Goal: Use online tool/utility: Utilize a website feature to perform a specific function

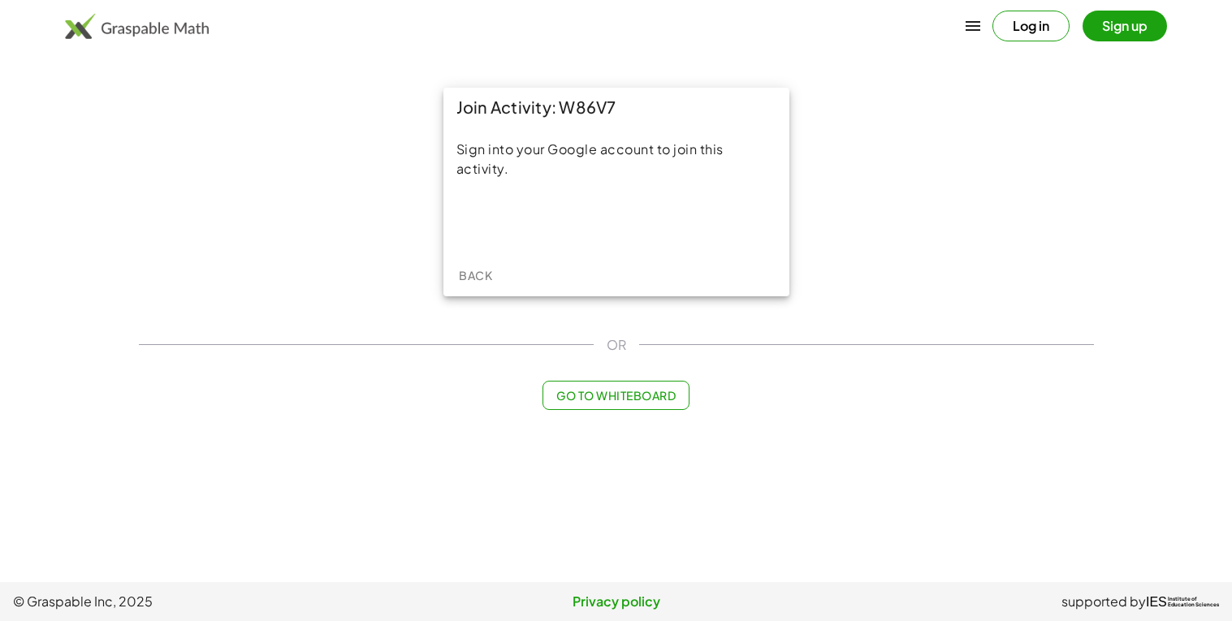
click at [1040, 34] on button "Log in" at bounding box center [1030, 26] width 77 height 31
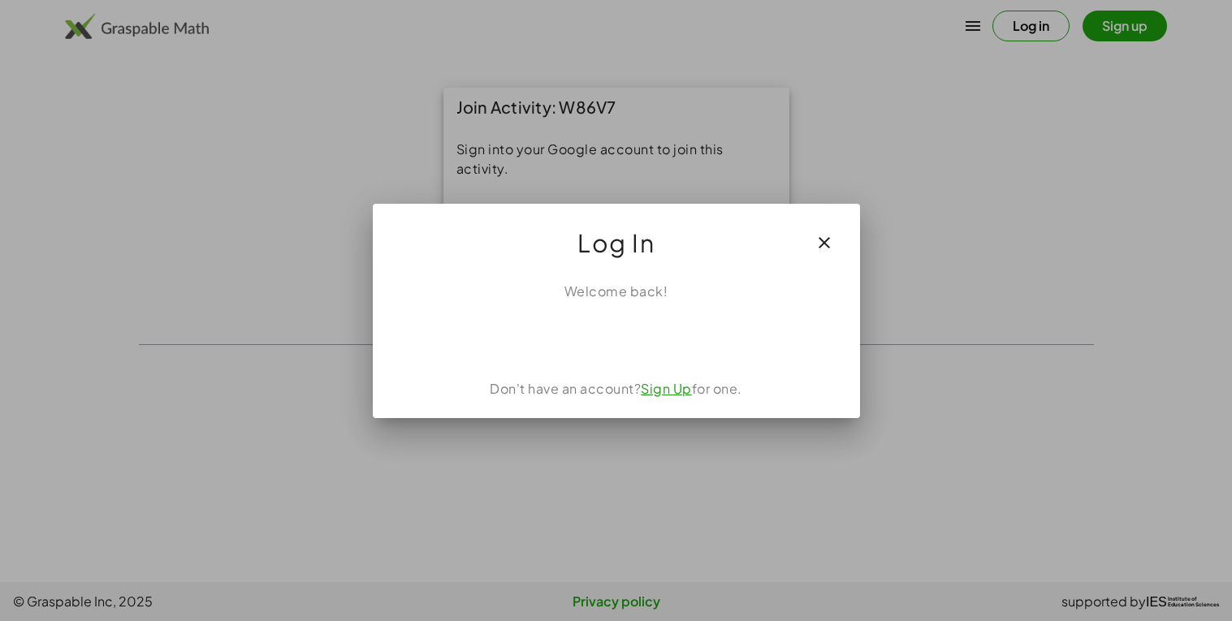
click at [820, 239] on icon "button" at bounding box center [823, 242] width 19 height 19
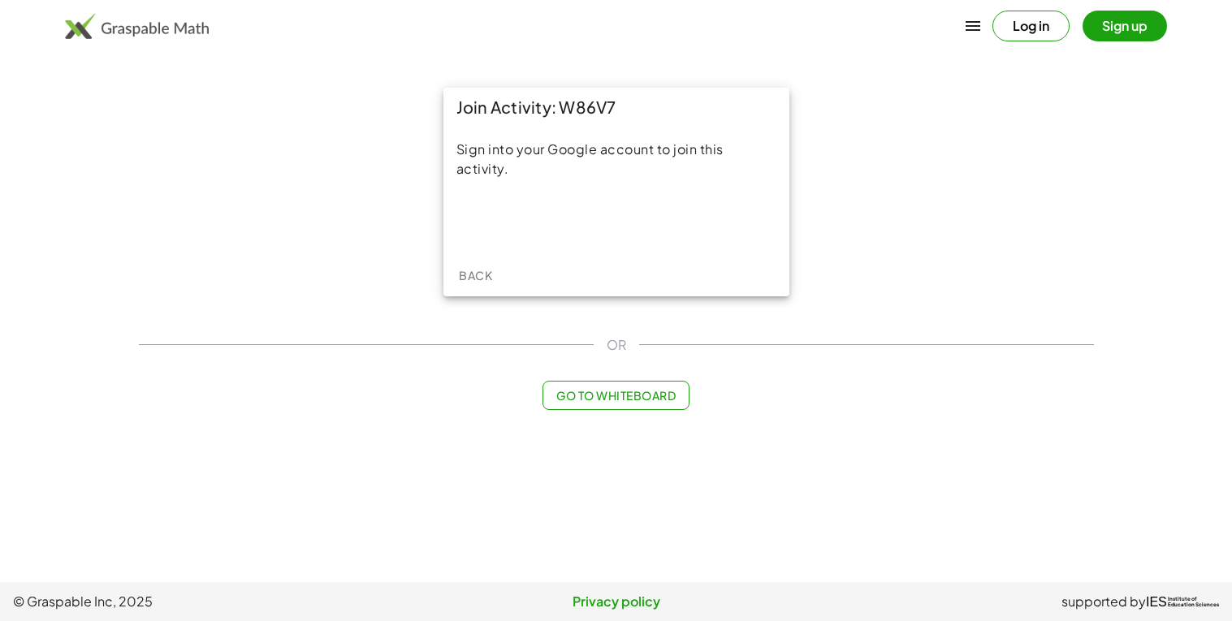
click at [589, 404] on button "Go to Whiteboard" at bounding box center [615, 395] width 147 height 29
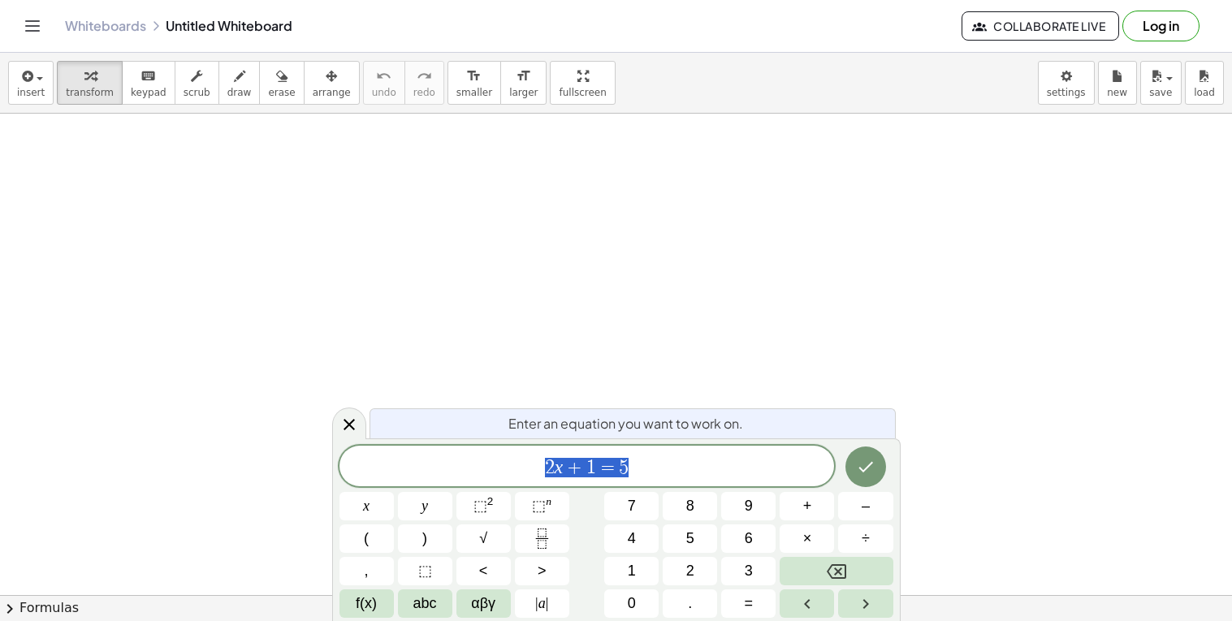
click at [632, 466] on span "2 x + 1 = 5" at bounding box center [586, 467] width 495 height 23
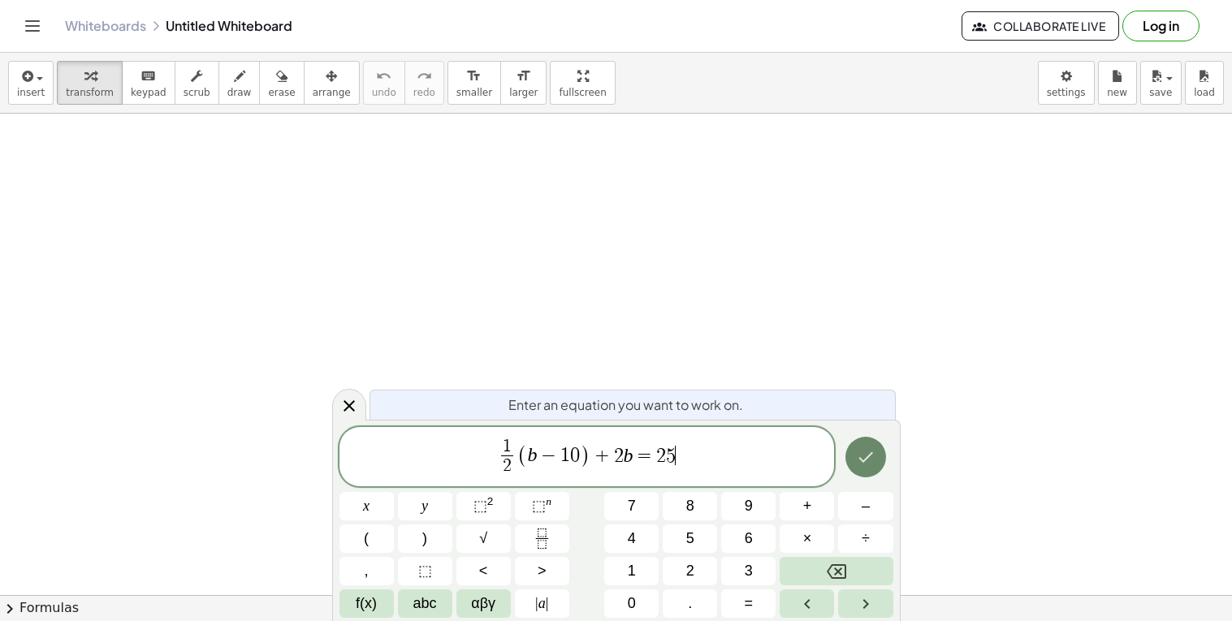
click at [860, 455] on icon "Done" at bounding box center [865, 456] width 19 height 19
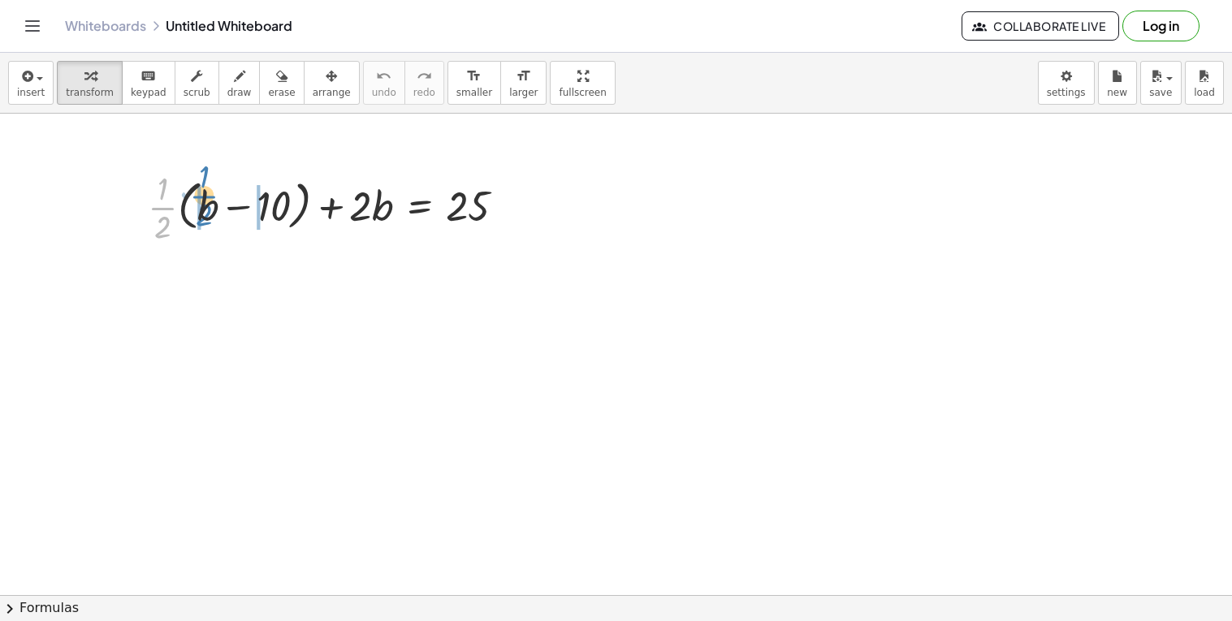
drag, startPoint x: 163, startPoint y: 210, endPoint x: 205, endPoint y: 202, distance: 43.0
click at [205, 202] on div at bounding box center [333, 206] width 386 height 81
drag, startPoint x: 160, startPoint y: 207, endPoint x: 276, endPoint y: 201, distance: 116.3
click at [276, 201] on div at bounding box center [333, 206] width 386 height 81
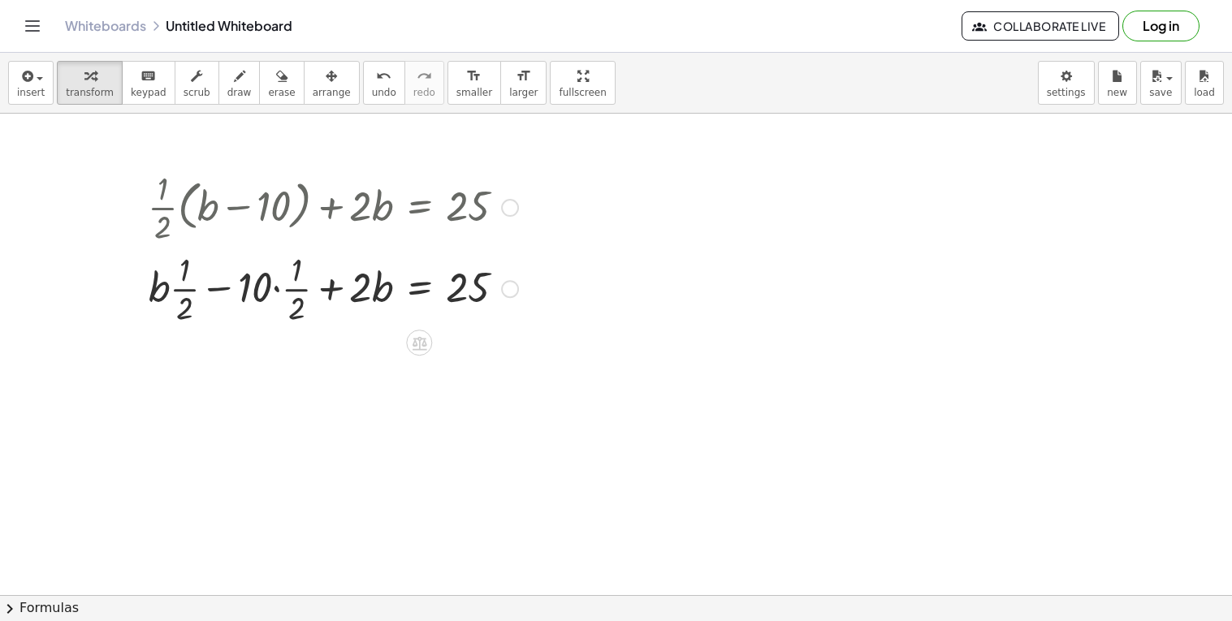
click at [276, 290] on div at bounding box center [333, 287] width 386 height 81
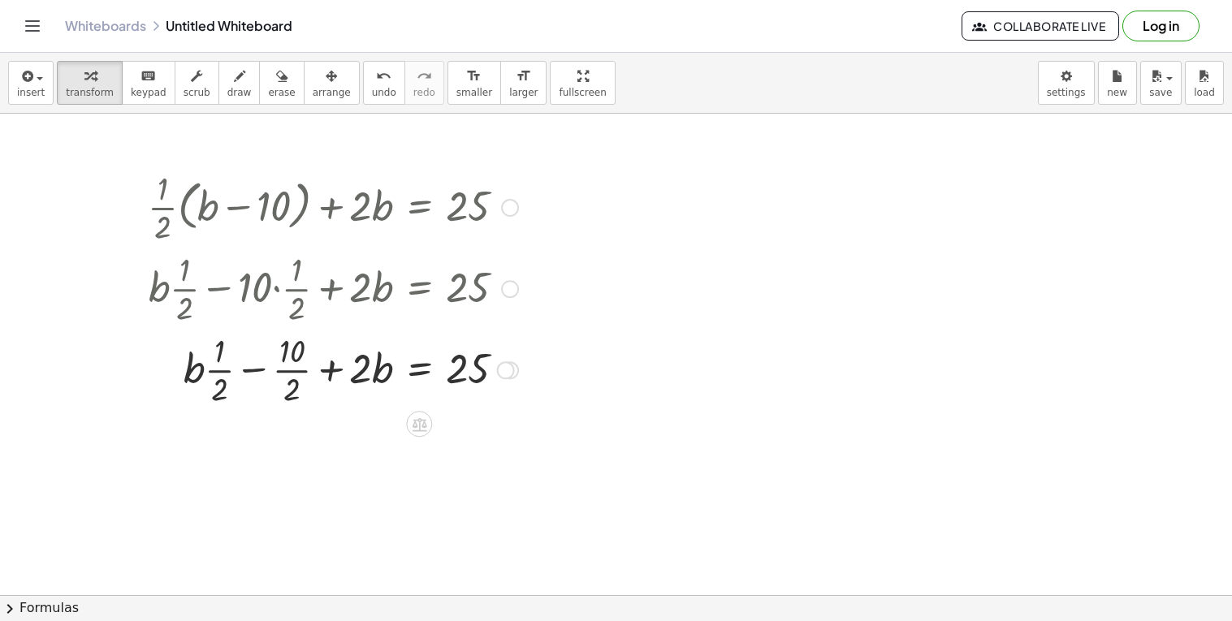
click at [286, 370] on div at bounding box center [333, 368] width 386 height 81
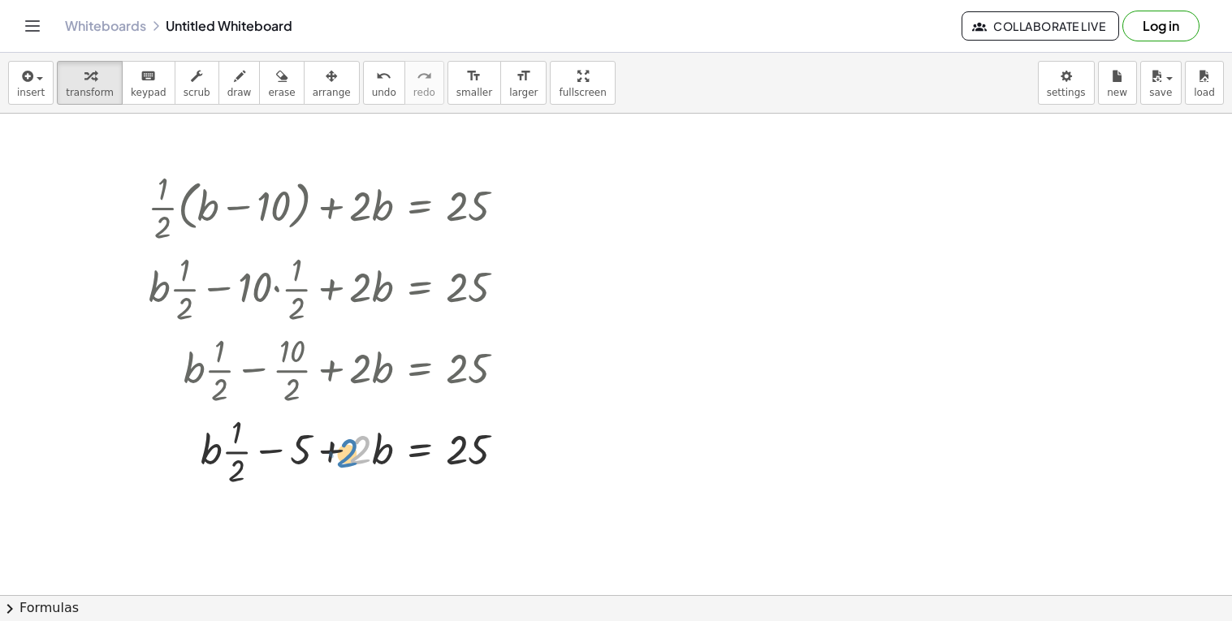
click at [370, 450] on div at bounding box center [333, 449] width 386 height 81
drag, startPoint x: 293, startPoint y: 450, endPoint x: 169, endPoint y: 436, distance: 125.0
click at [169, 436] on div at bounding box center [333, 449] width 386 height 81
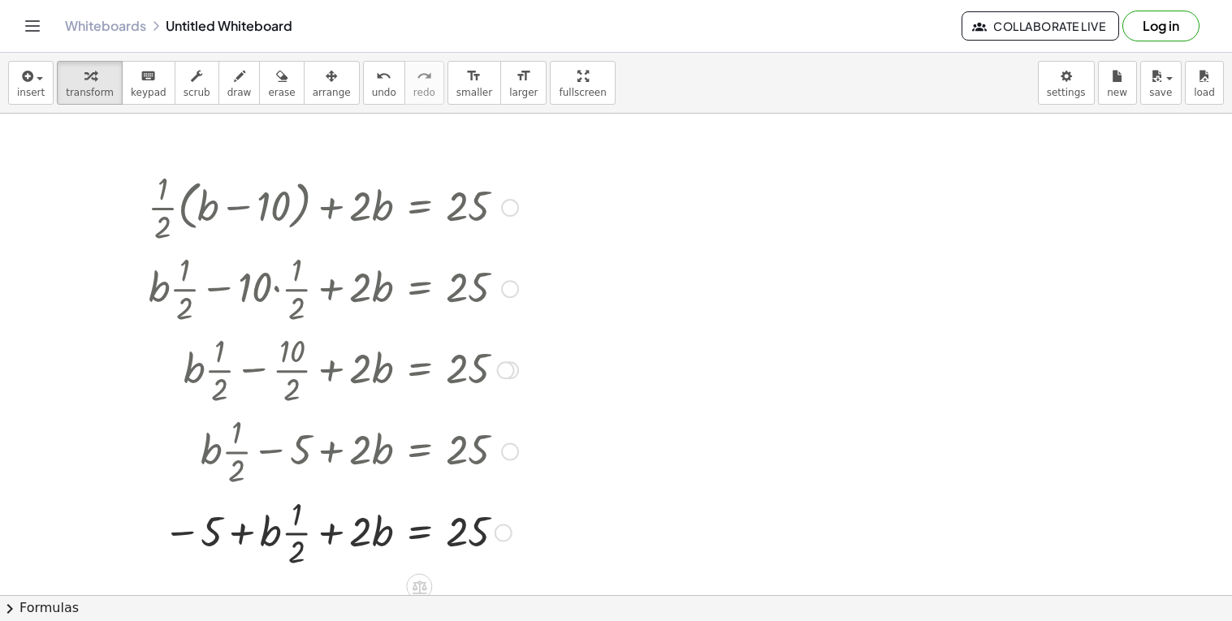
click at [334, 533] on div at bounding box center [333, 531] width 386 height 81
drag, startPoint x: 274, startPoint y: 535, endPoint x: 379, endPoint y: 540, distance: 105.6
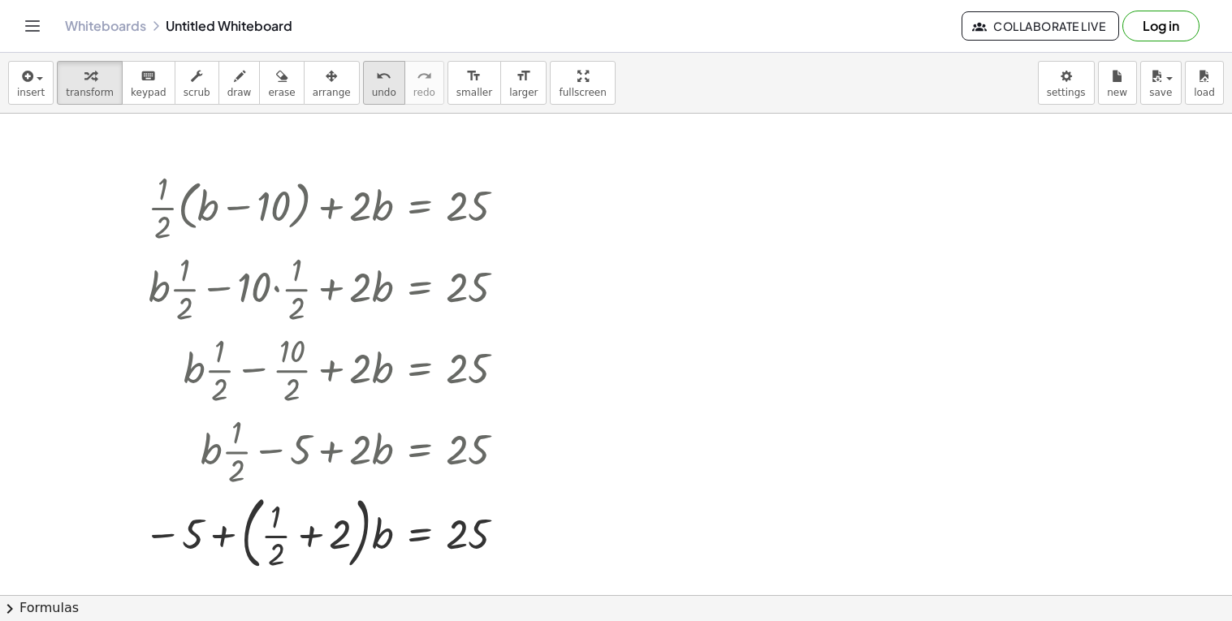
click at [372, 91] on span "undo" at bounding box center [384, 92] width 24 height 11
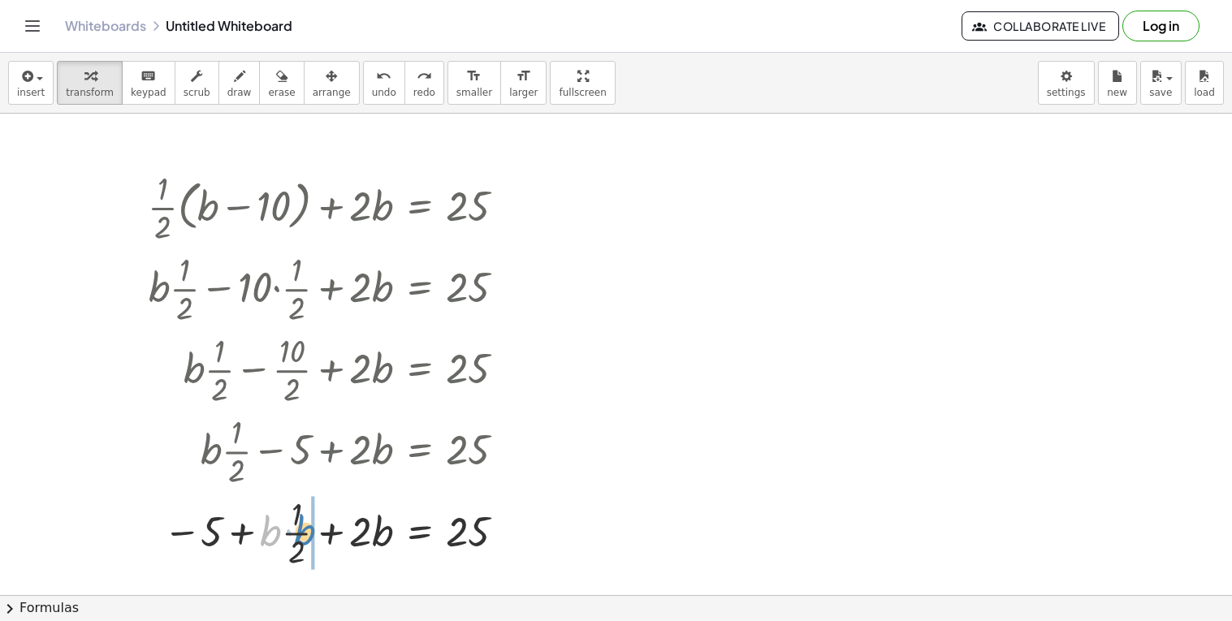
drag, startPoint x: 271, startPoint y: 541, endPoint x: 310, endPoint y: 541, distance: 39.0
click at [310, 541] on div at bounding box center [333, 531] width 386 height 81
click at [293, 534] on div at bounding box center [333, 531] width 386 height 81
click at [330, 535] on div at bounding box center [333, 531] width 386 height 81
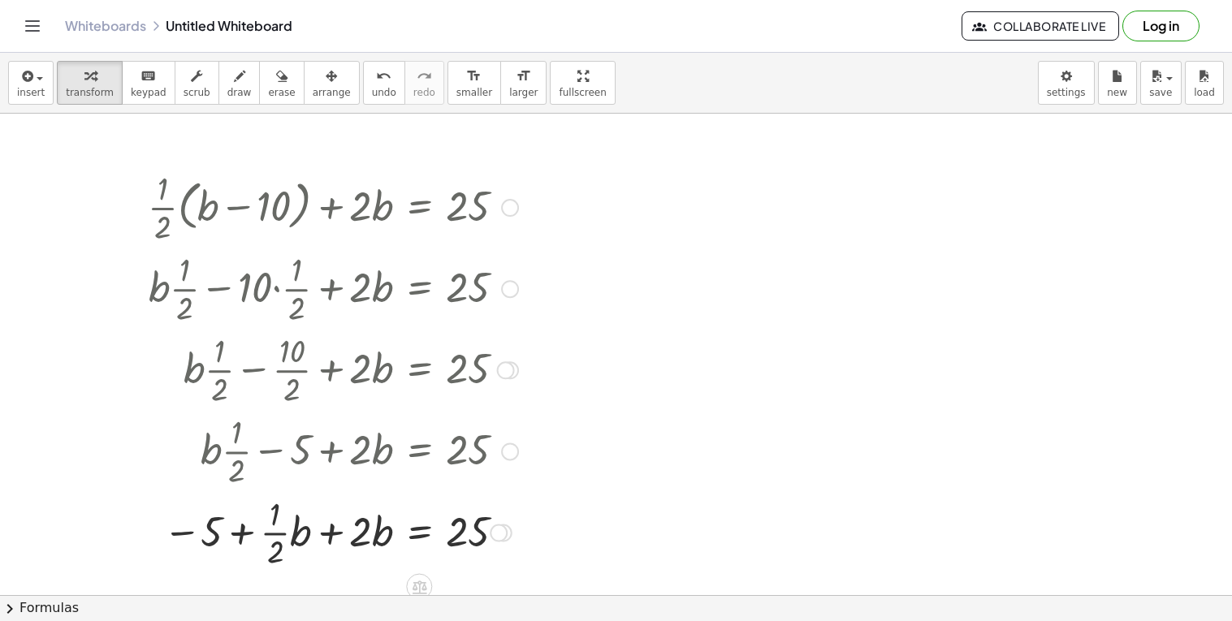
click at [330, 535] on div at bounding box center [333, 531] width 386 height 81
click at [329, 535] on div at bounding box center [333, 531] width 386 height 81
click at [329, 537] on div at bounding box center [333, 531] width 386 height 81
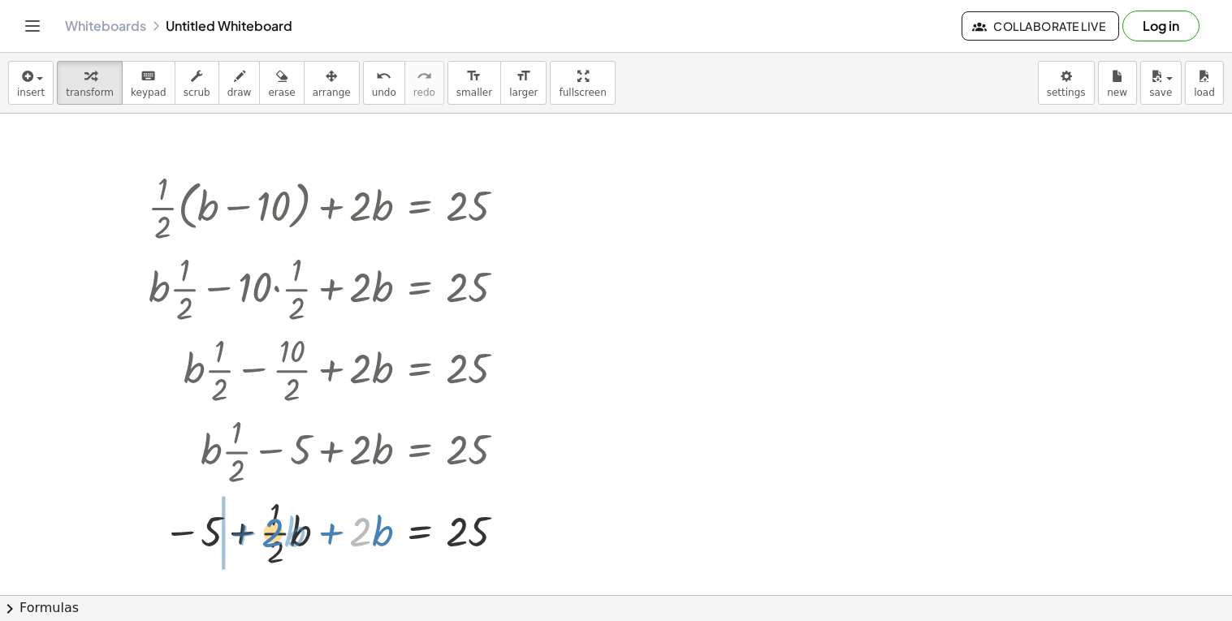
drag, startPoint x: 356, startPoint y: 541, endPoint x: 268, endPoint y: 541, distance: 88.5
click at [268, 541] on div at bounding box center [333, 531] width 386 height 81
click at [376, 75] on icon "undo" at bounding box center [383, 76] width 15 height 19
click at [274, 533] on div at bounding box center [333, 531] width 386 height 81
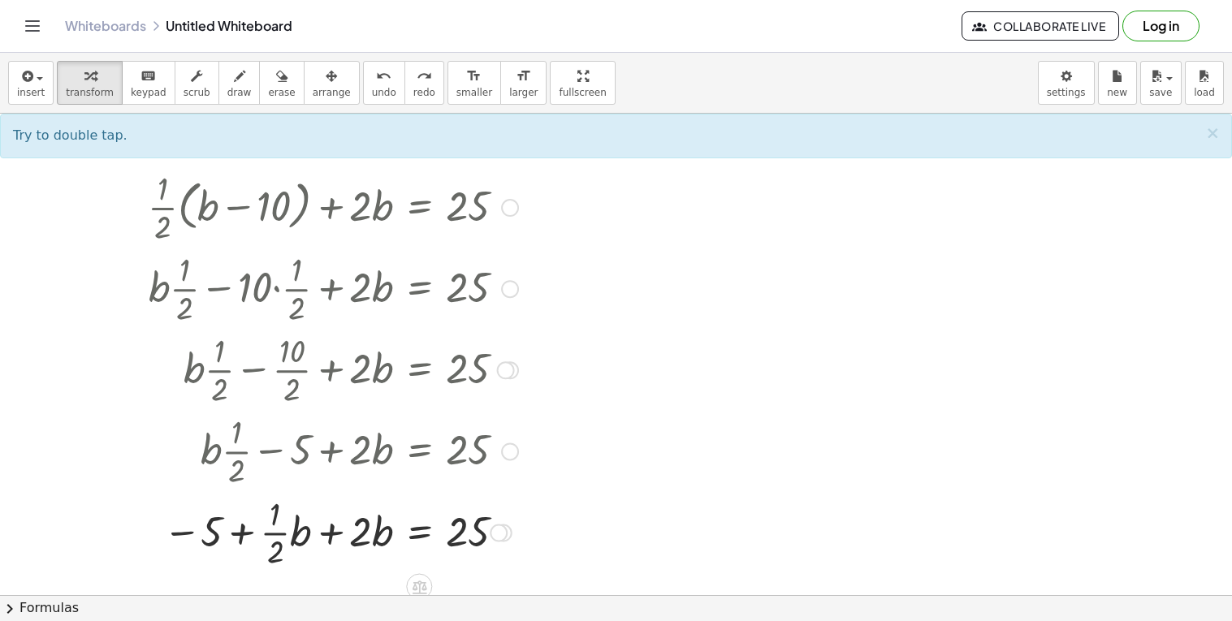
click at [278, 529] on div at bounding box center [333, 531] width 386 height 81
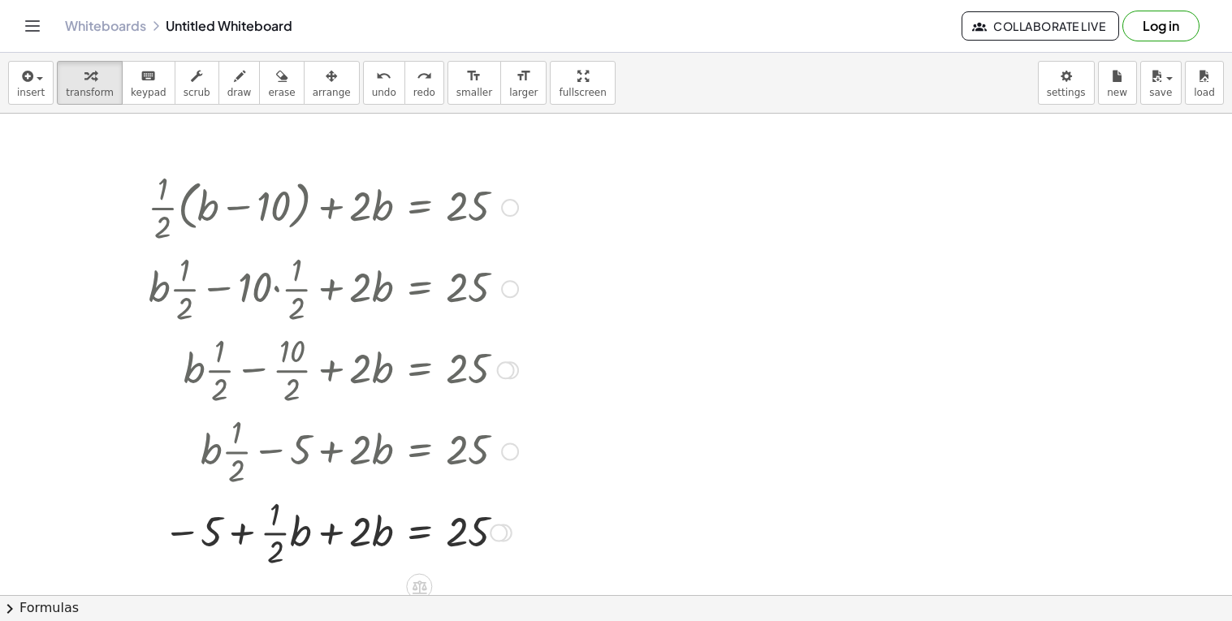
click at [278, 529] on div at bounding box center [333, 531] width 386 height 81
drag, startPoint x: 369, startPoint y: 533, endPoint x: 262, endPoint y: 533, distance: 106.4
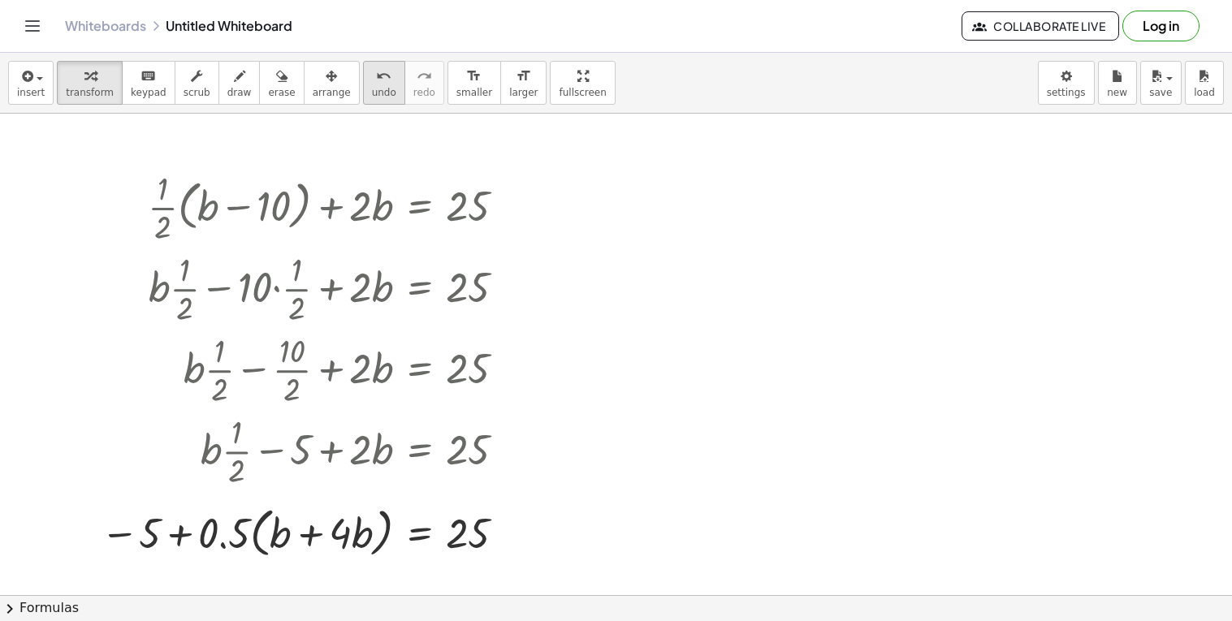
click at [368, 88] on button "undo undo" at bounding box center [384, 83] width 42 height 44
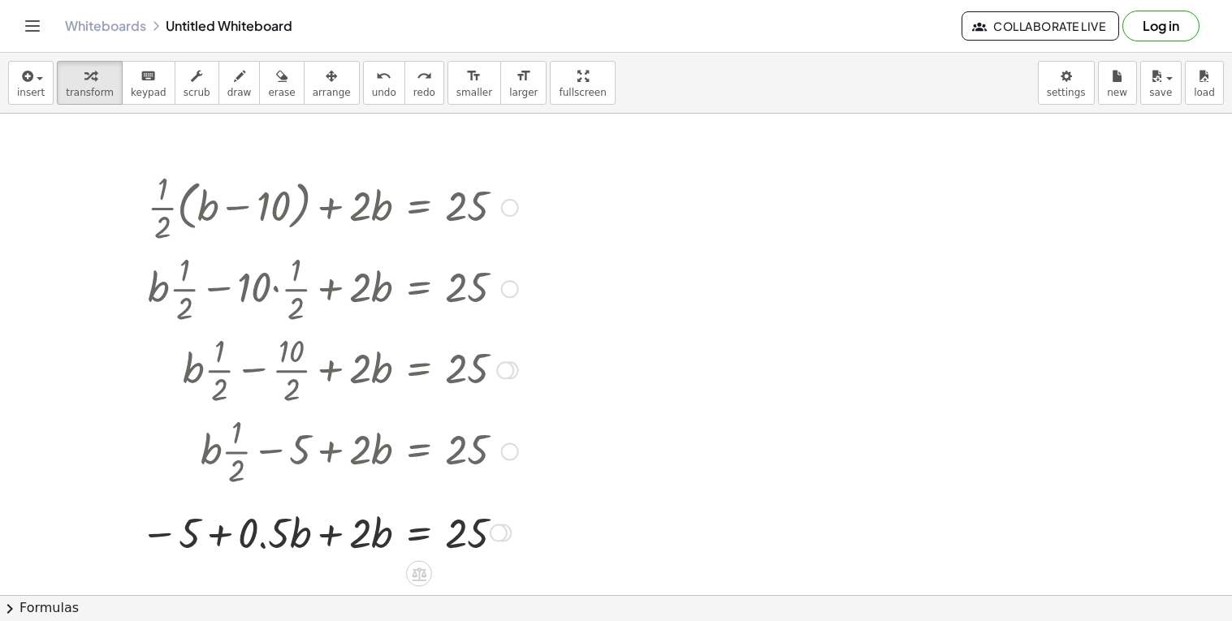
click at [326, 537] on div at bounding box center [329, 531] width 394 height 55
drag, startPoint x: 268, startPoint y: 537, endPoint x: 402, endPoint y: 539, distance: 134.0
click at [402, 539] on div at bounding box center [333, 531] width 386 height 55
click at [362, 529] on div at bounding box center [333, 531] width 386 height 55
drag, startPoint x: 362, startPoint y: 529, endPoint x: 467, endPoint y: 542, distance: 105.5
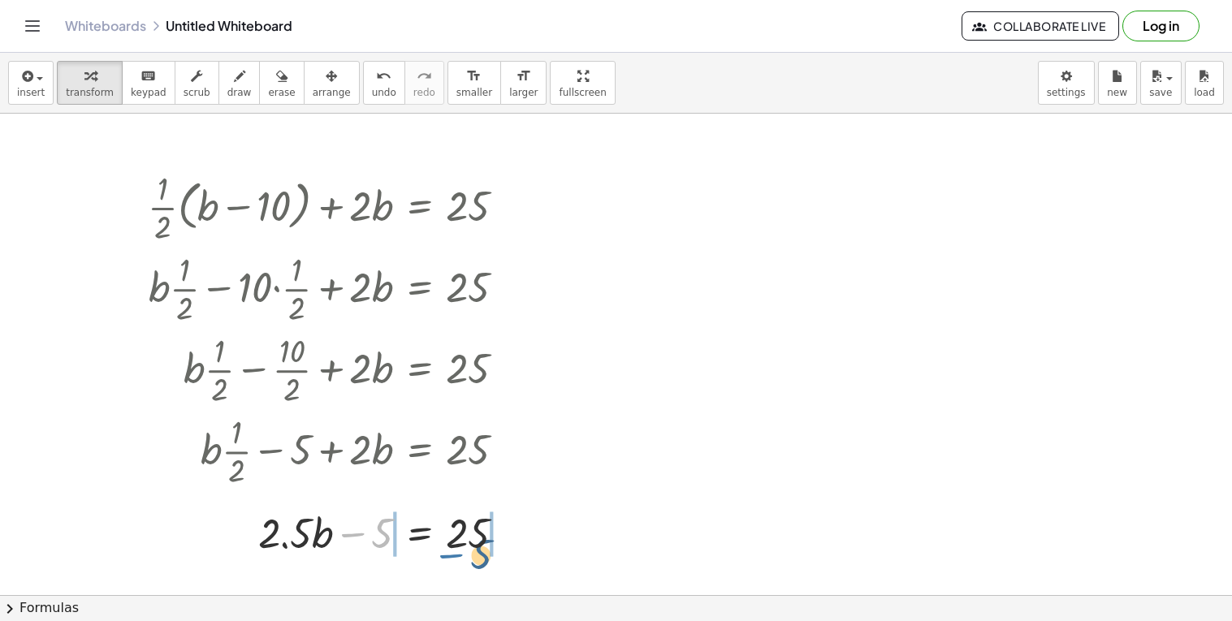
click at [467, 542] on div at bounding box center [333, 531] width 386 height 55
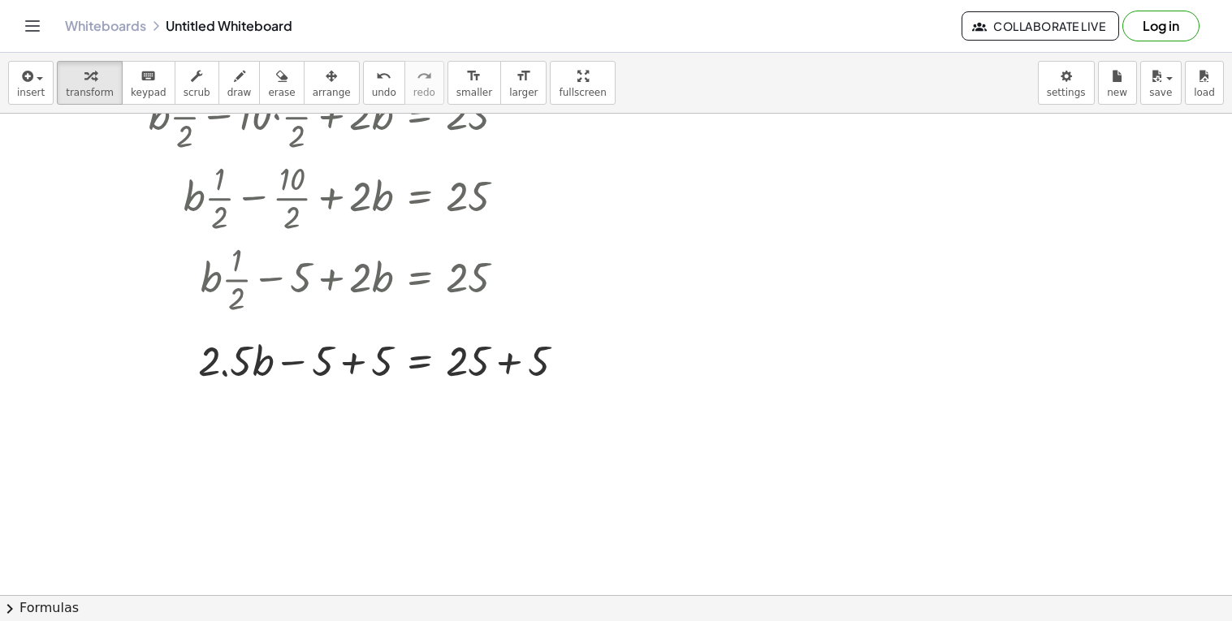
scroll to position [174, 0]
click at [352, 363] on div at bounding box center [363, 357] width 446 height 55
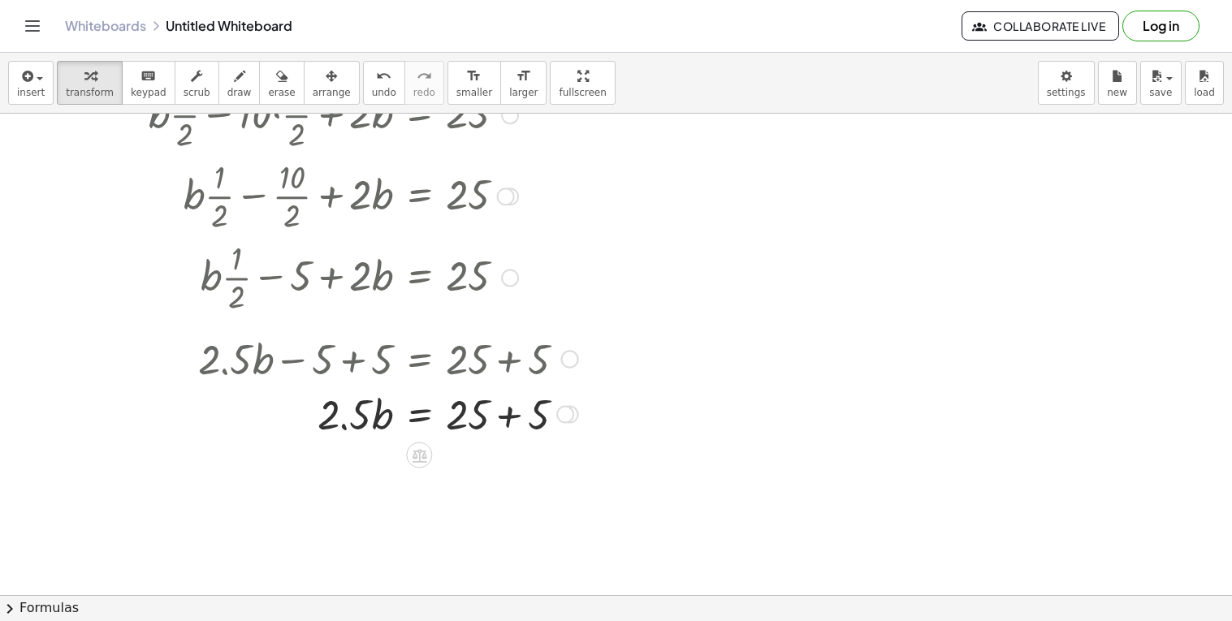
click at [505, 411] on div at bounding box center [363, 413] width 446 height 55
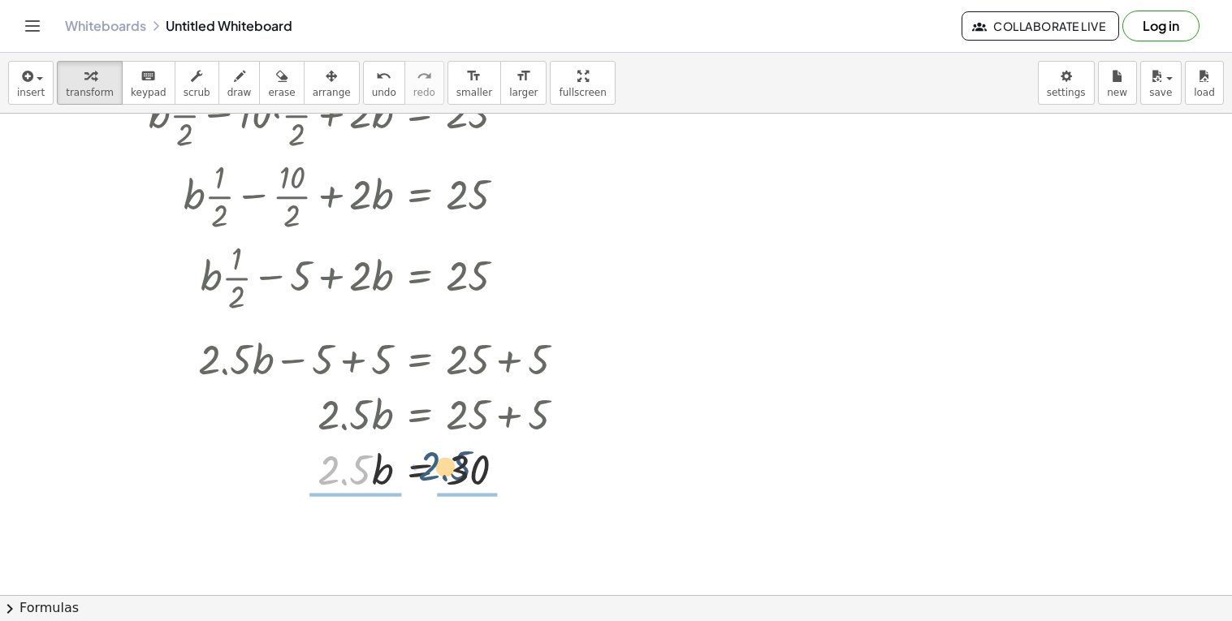
drag, startPoint x: 361, startPoint y: 473, endPoint x: 484, endPoint y: 469, distance: 122.7
click at [484, 469] on div at bounding box center [363, 468] width 446 height 55
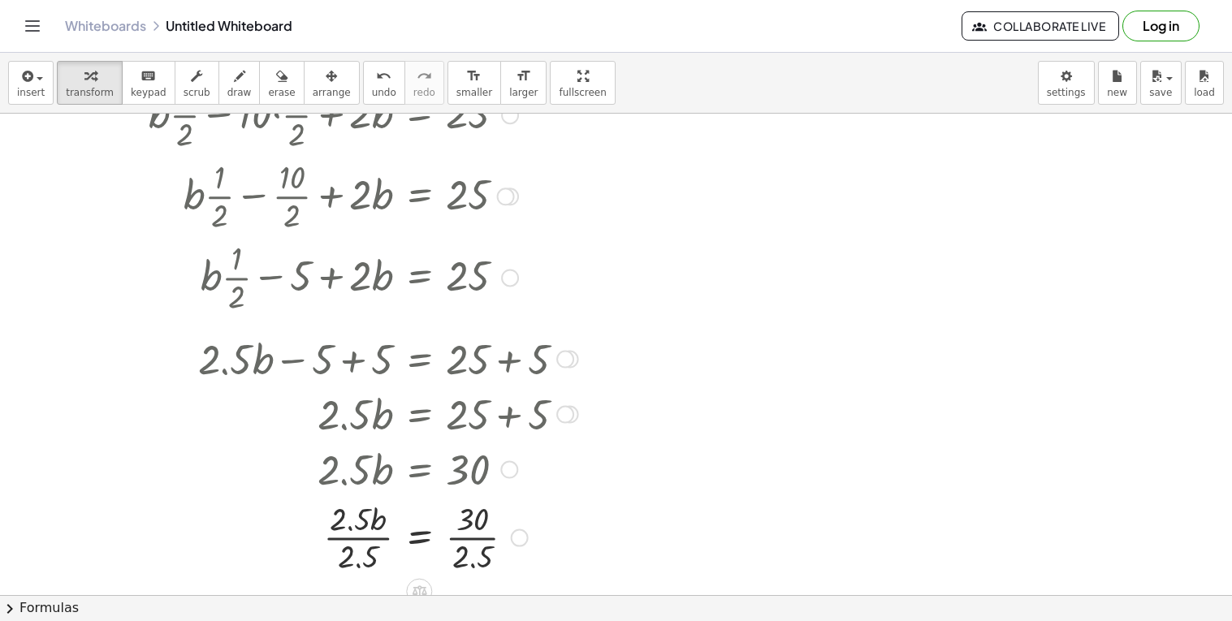
click at [376, 535] on div at bounding box center [363, 536] width 446 height 81
click at [468, 535] on div at bounding box center [363, 536] width 446 height 81
click at [365, 538] on div at bounding box center [363, 536] width 446 height 81
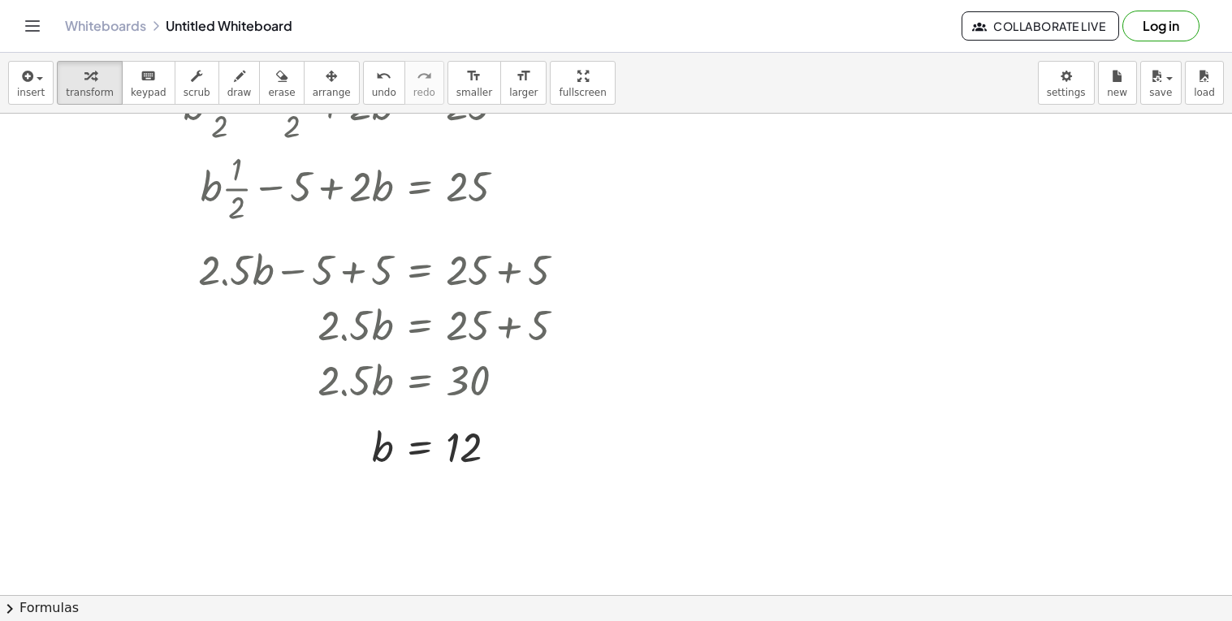
scroll to position [289, 0]
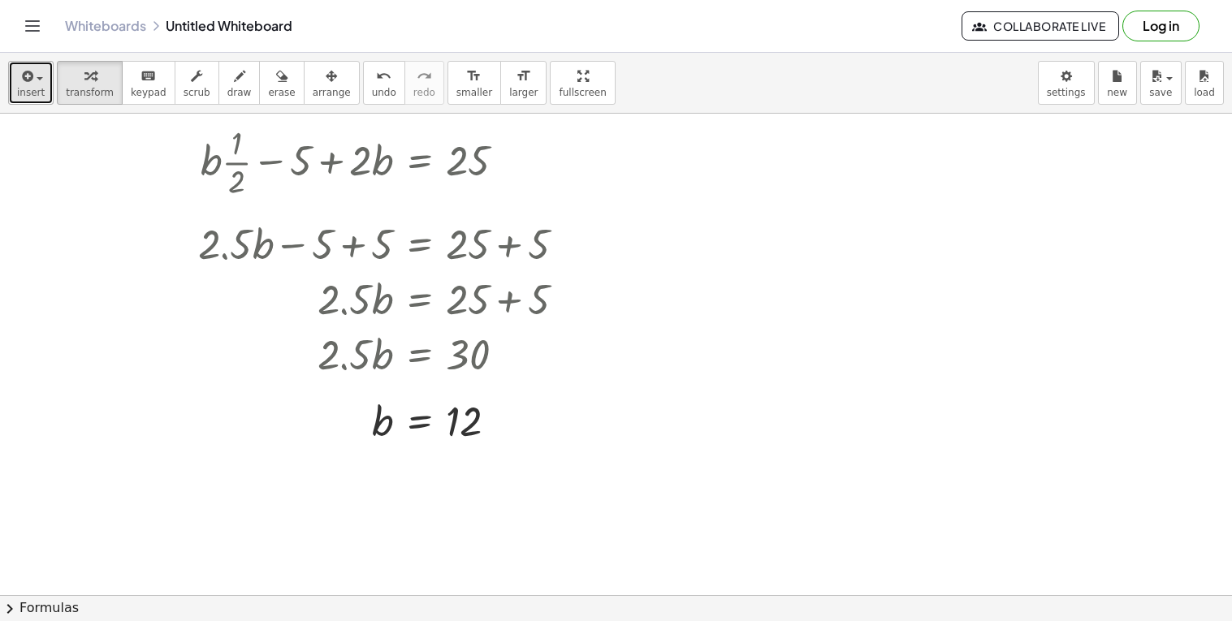
click at [39, 84] on div "button" at bounding box center [31, 75] width 28 height 19
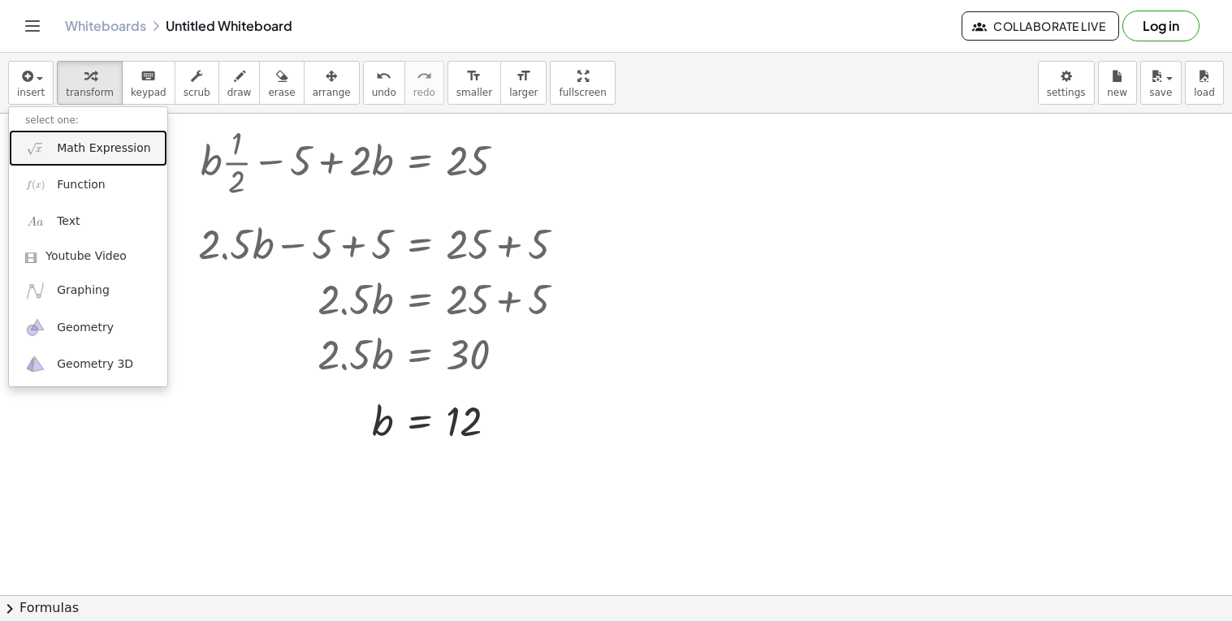
click at [96, 155] on span "Math Expression" at bounding box center [103, 148] width 93 height 16
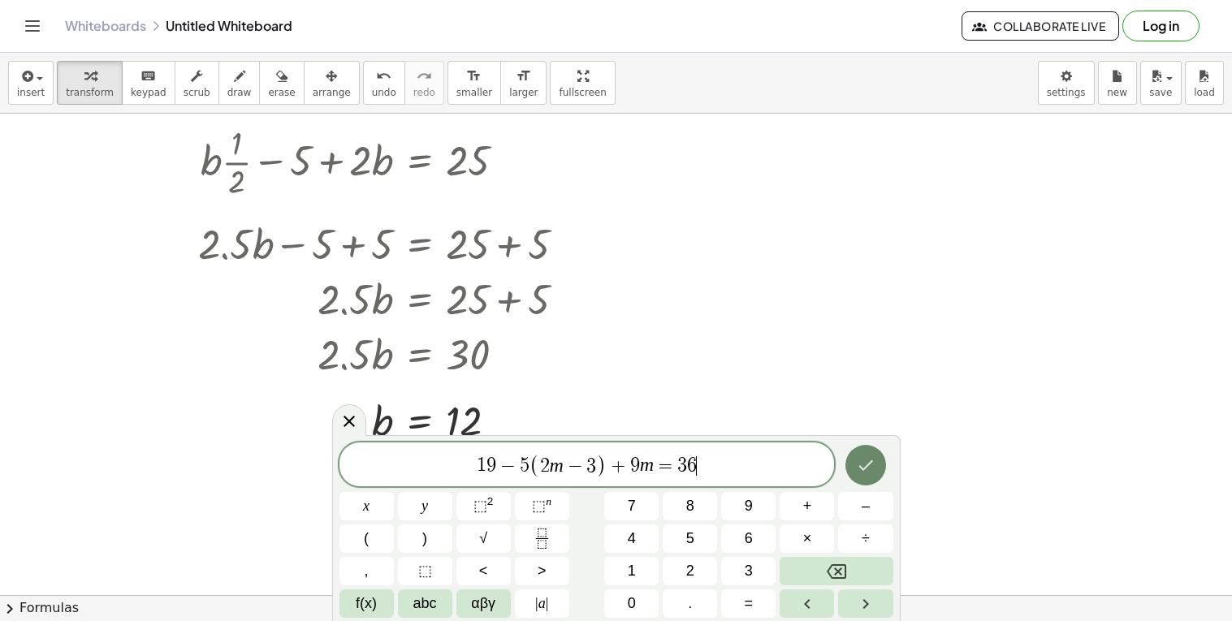
click at [870, 453] on button "Done" at bounding box center [865, 465] width 41 height 41
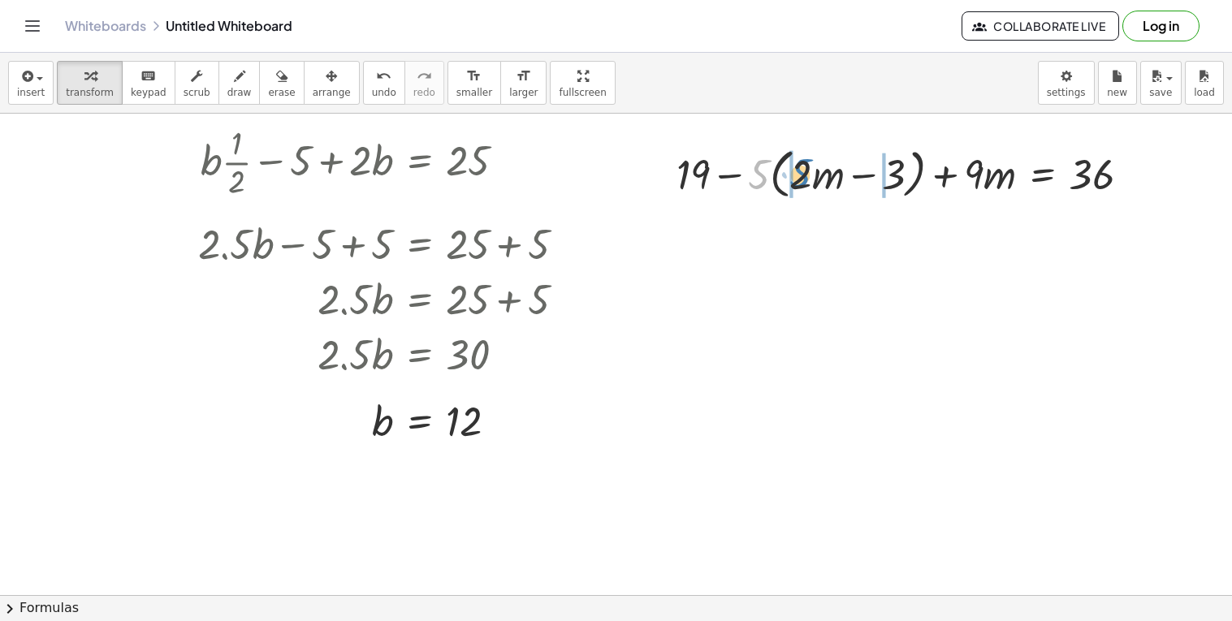
drag, startPoint x: 750, startPoint y: 174, endPoint x: 792, endPoint y: 173, distance: 41.4
click at [792, 173] on div at bounding box center [909, 173] width 482 height 62
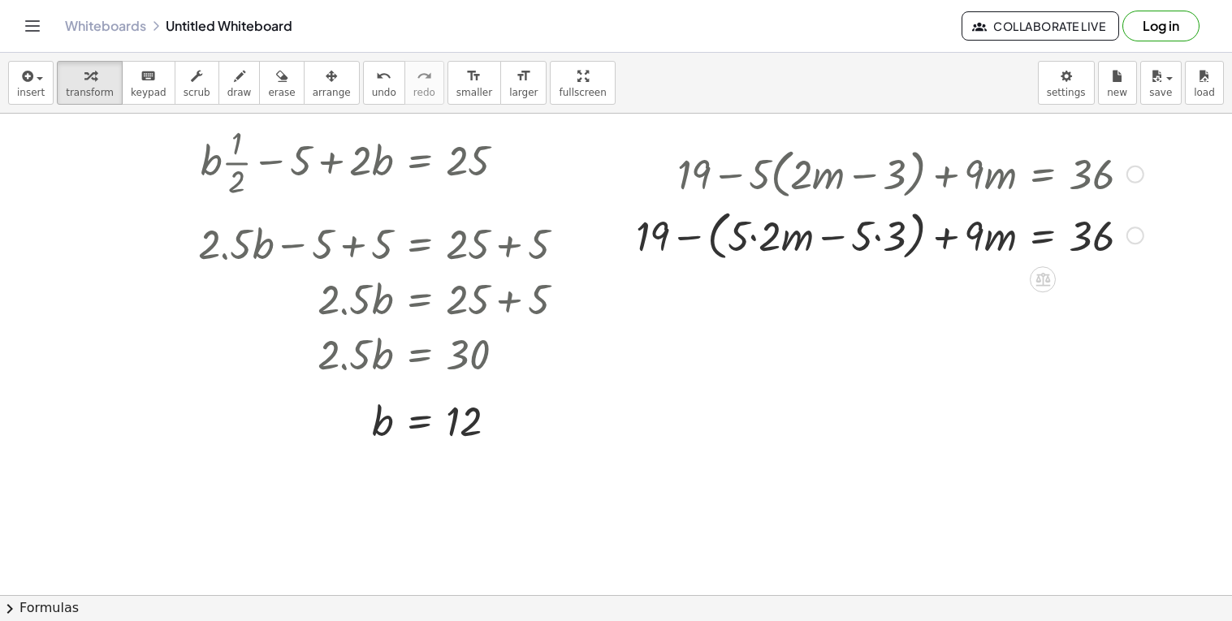
click at [756, 237] on div at bounding box center [890, 235] width 524 height 62
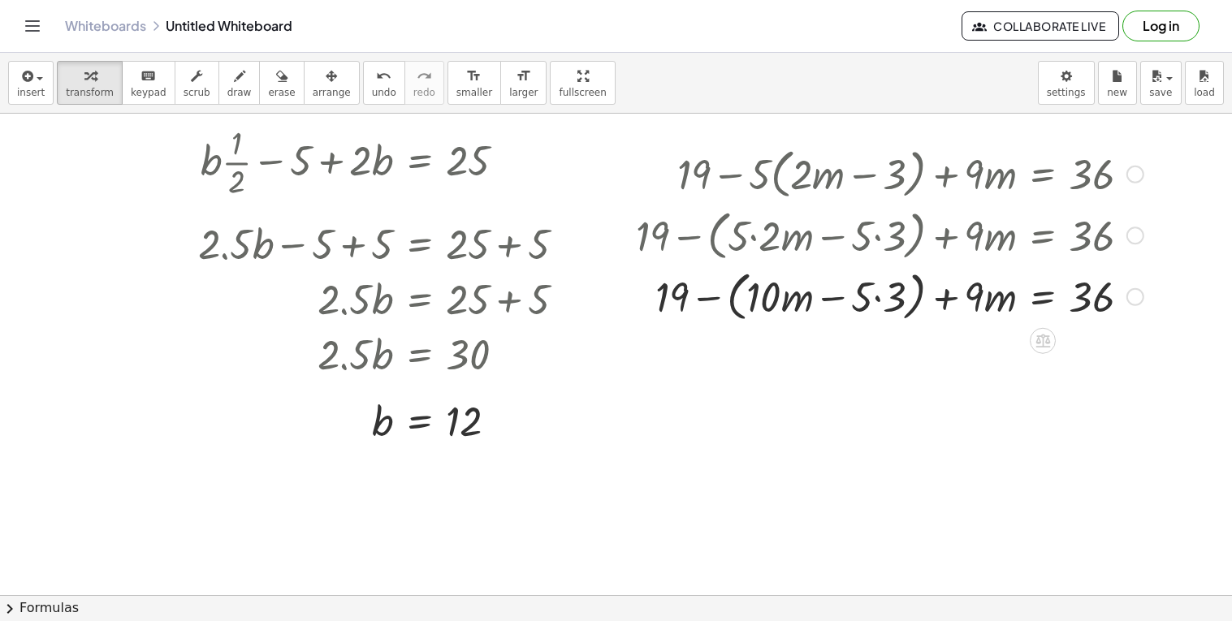
click at [879, 296] on div at bounding box center [890, 296] width 524 height 62
drag, startPoint x: 971, startPoint y: 300, endPoint x: 877, endPoint y: 299, distance: 94.2
click at [877, 299] on div at bounding box center [890, 296] width 524 height 62
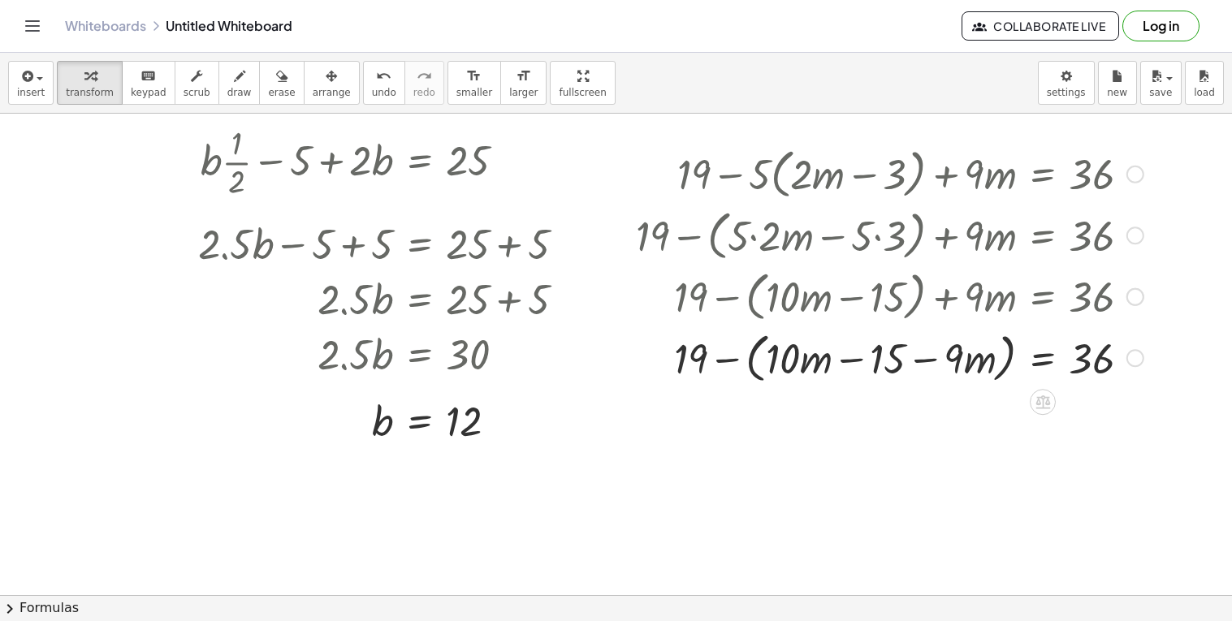
click at [929, 363] on div at bounding box center [890, 357] width 524 height 62
drag, startPoint x: 948, startPoint y: 359, endPoint x: 779, endPoint y: 357, distance: 169.7
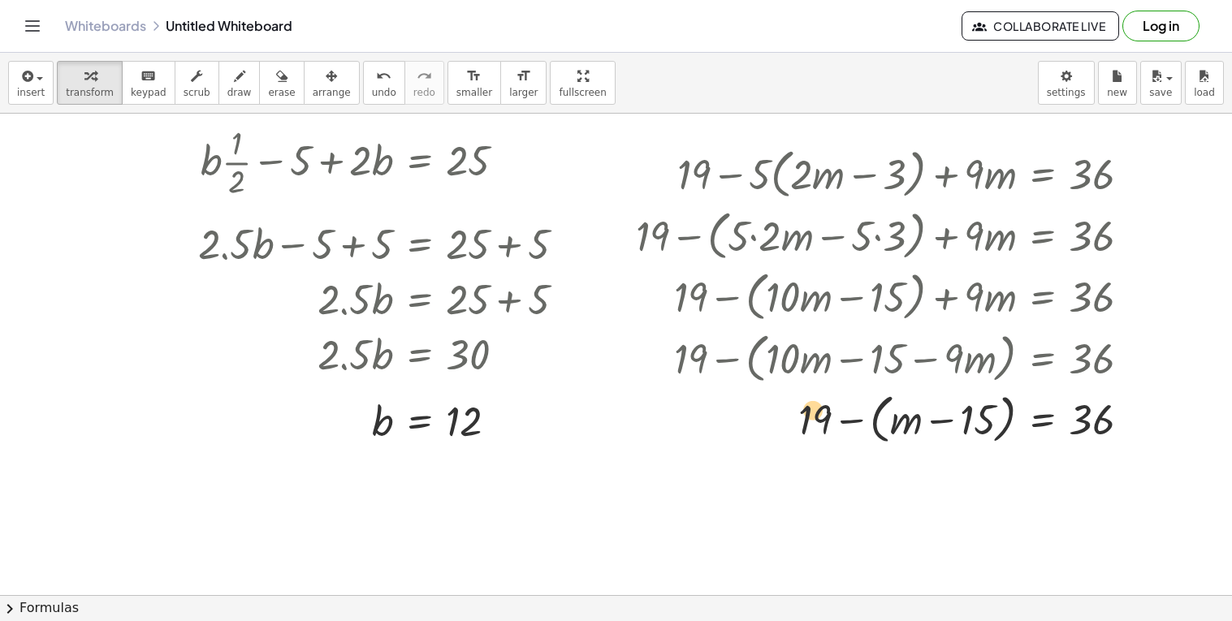
drag, startPoint x: 796, startPoint y: 416, endPoint x: 789, endPoint y: 409, distance: 9.8
click at [789, 409] on div at bounding box center [890, 418] width 524 height 62
drag, startPoint x: 817, startPoint y: 419, endPoint x: 994, endPoint y: 412, distance: 176.3
click at [994, 412] on div at bounding box center [890, 418] width 524 height 62
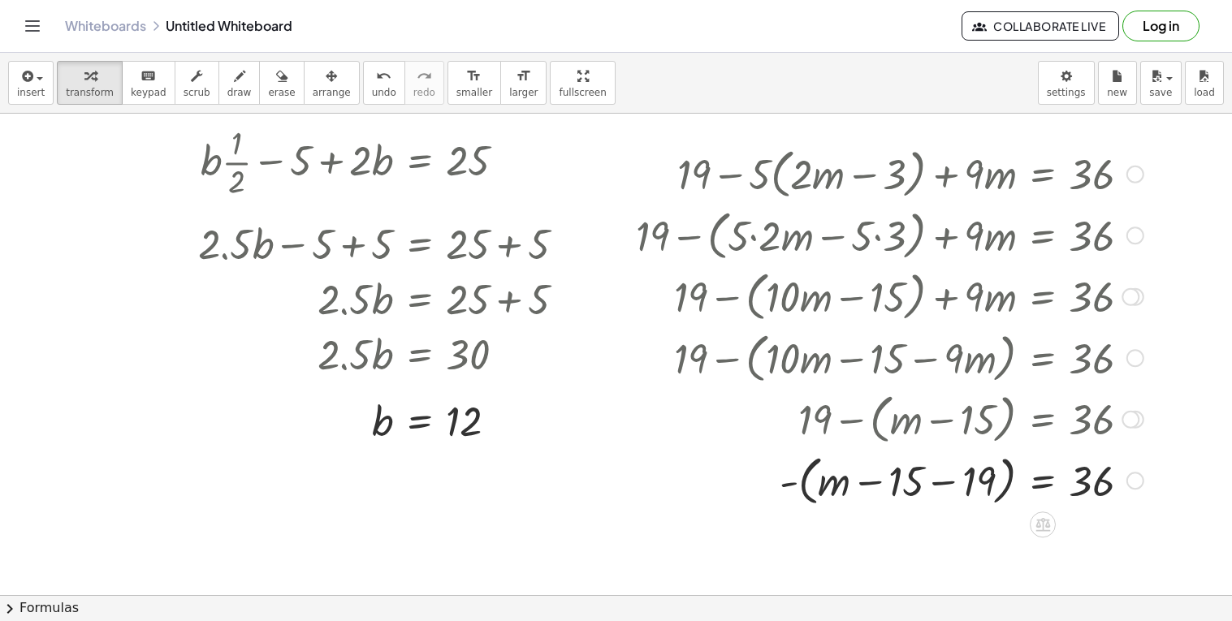
click at [937, 484] on div at bounding box center [890, 480] width 524 height 62
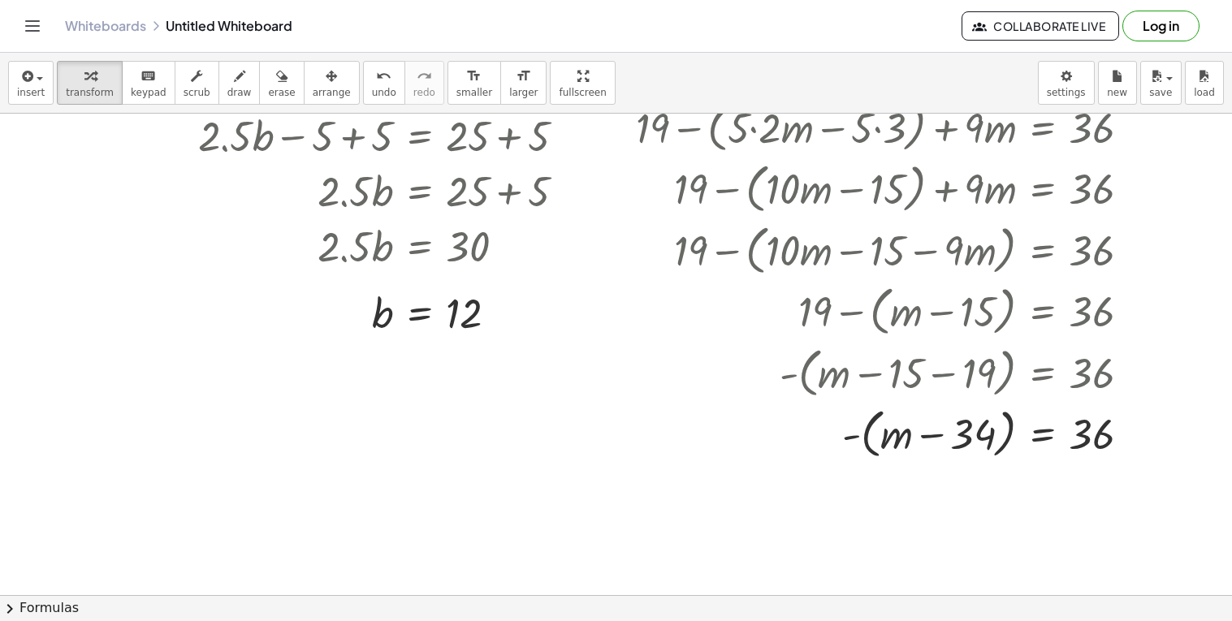
scroll to position [400, 0]
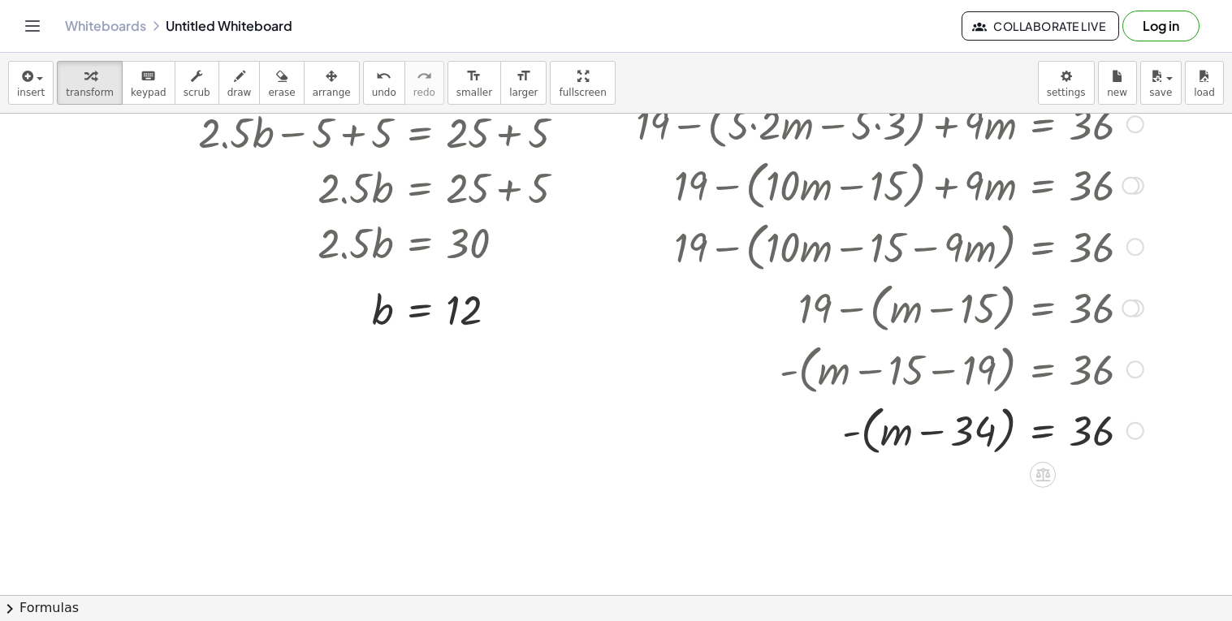
click at [848, 435] on div at bounding box center [890, 430] width 524 height 62
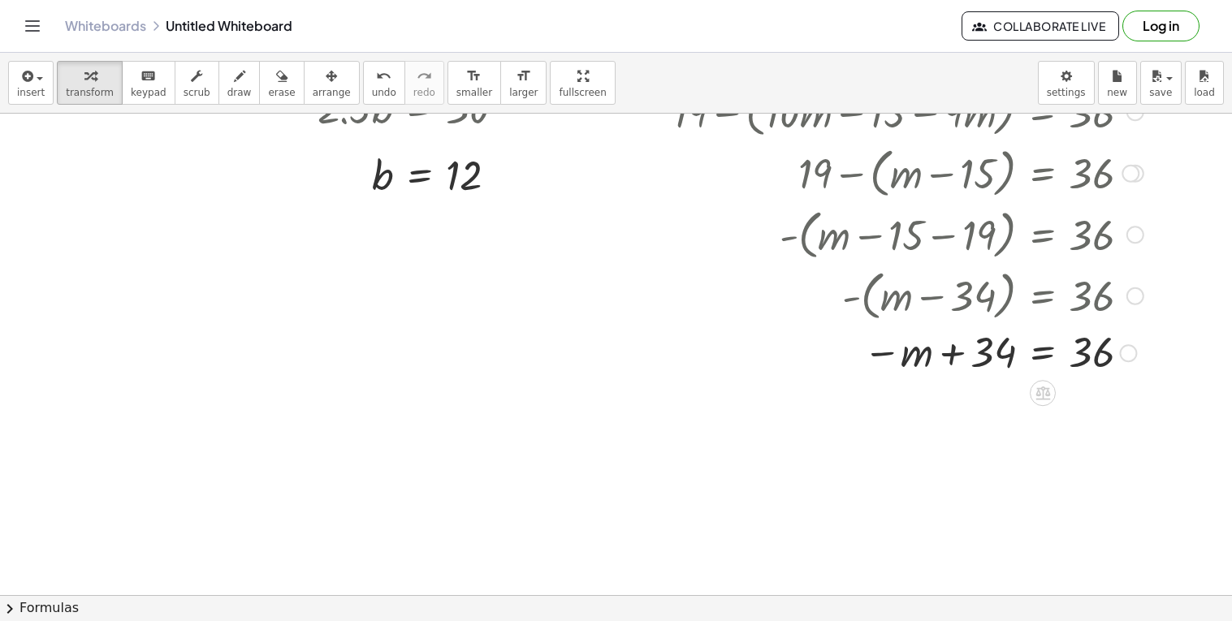
scroll to position [536, 0]
drag, startPoint x: 982, startPoint y: 357, endPoint x: 853, endPoint y: 359, distance: 129.1
click at [853, 359] on div at bounding box center [890, 352] width 524 height 54
drag, startPoint x: 929, startPoint y: 405, endPoint x: 1002, endPoint y: 408, distance: 73.1
click at [1002, 408] on div at bounding box center [890, 404] width 524 height 55
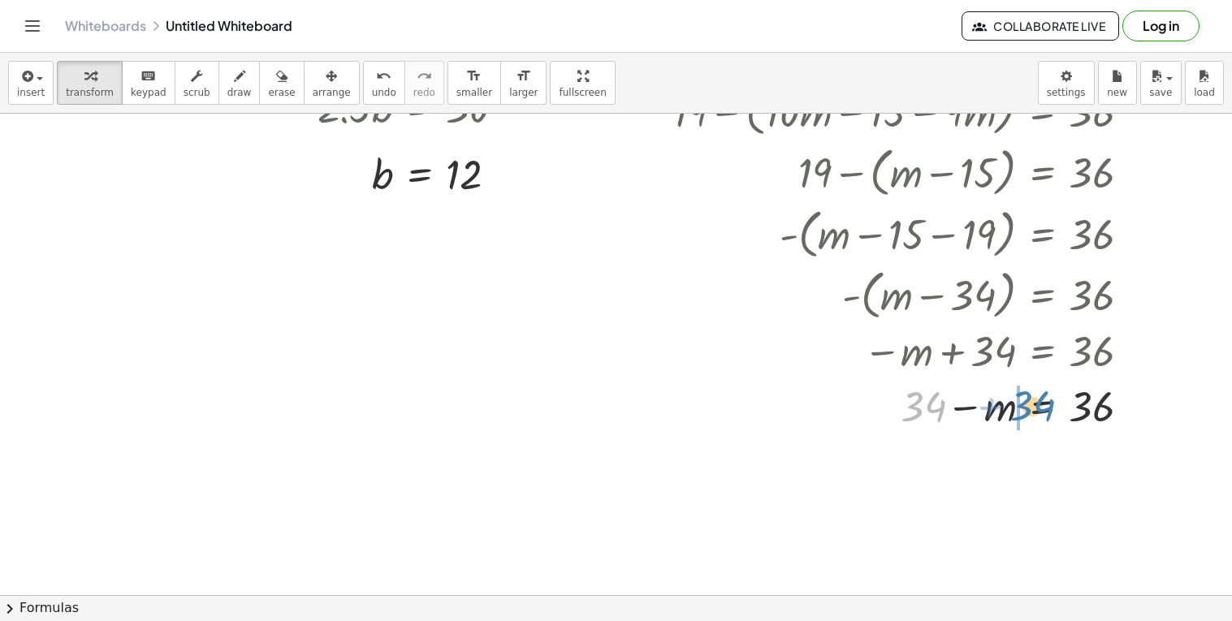
drag, startPoint x: 926, startPoint y: 407, endPoint x: 1035, endPoint y: 406, distance: 108.8
click at [1035, 406] on div at bounding box center [890, 404] width 524 height 55
click at [996, 413] on div at bounding box center [890, 405] width 524 height 54
drag, startPoint x: 994, startPoint y: 405, endPoint x: 1083, endPoint y: 405, distance: 89.3
click at [1083, 405] on div at bounding box center [890, 405] width 524 height 54
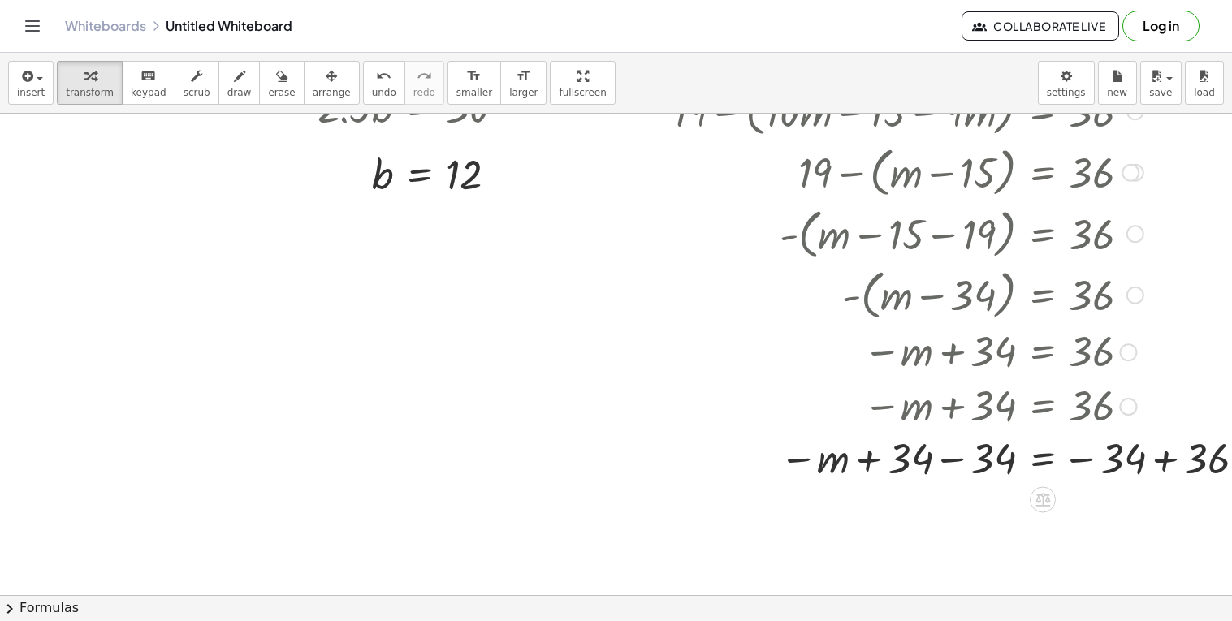
click at [944, 459] on div at bounding box center [944, 459] width 632 height 54
click at [951, 459] on div at bounding box center [947, 459] width 638 height 54
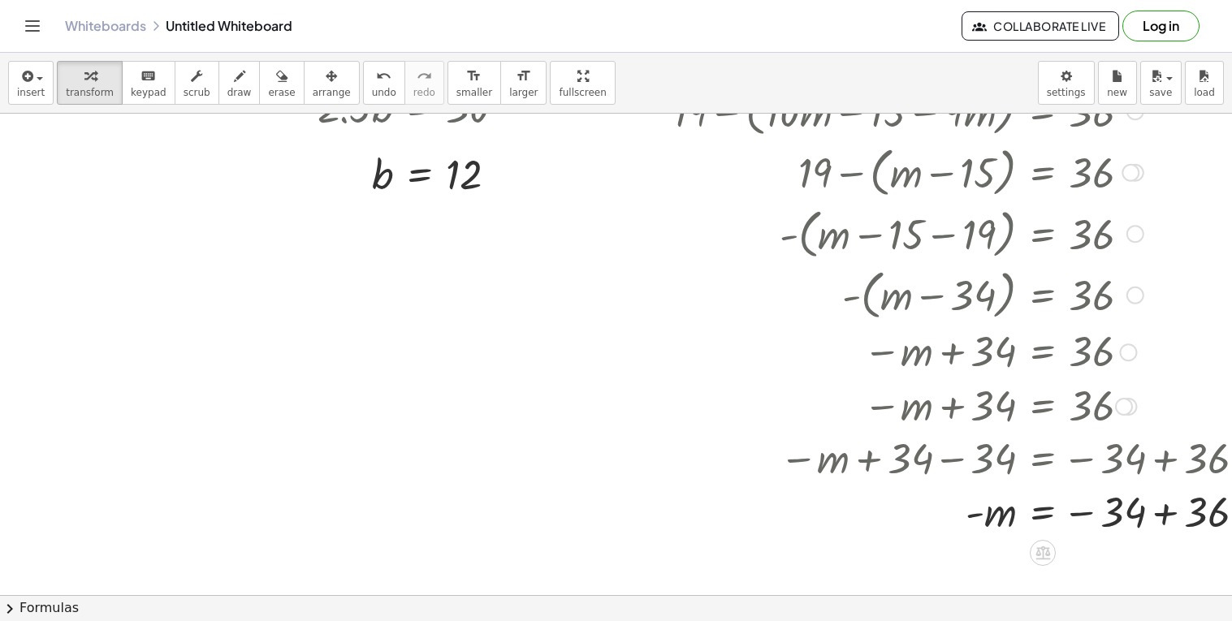
click at [1150, 511] on div at bounding box center [947, 512] width 638 height 54
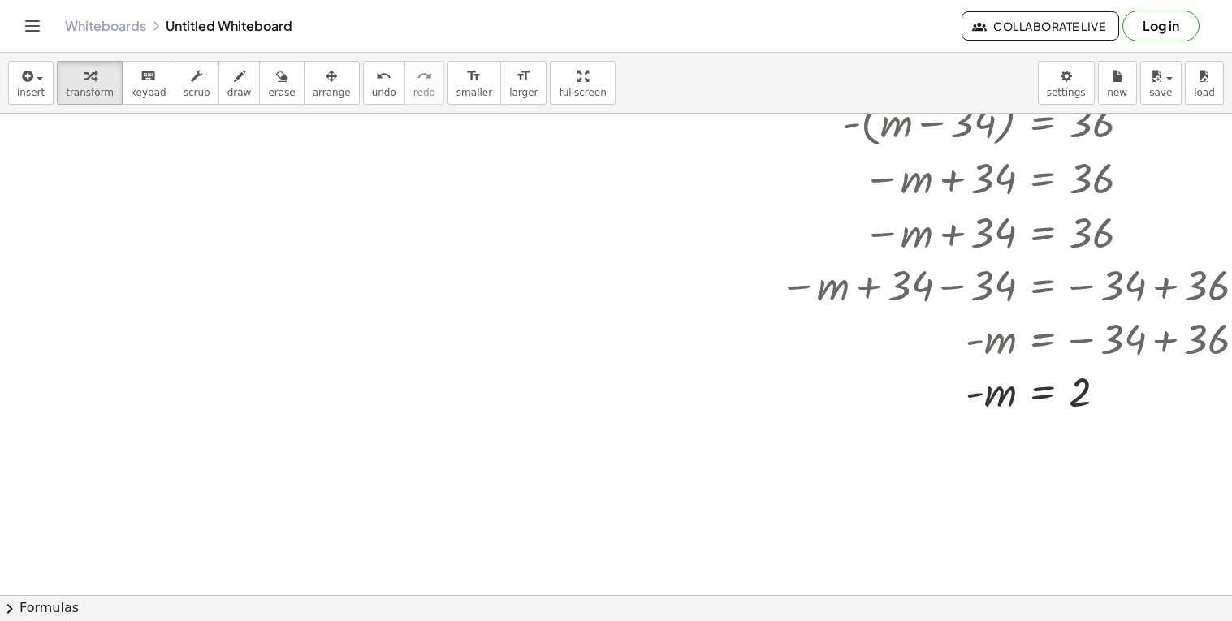
scroll to position [752, 0]
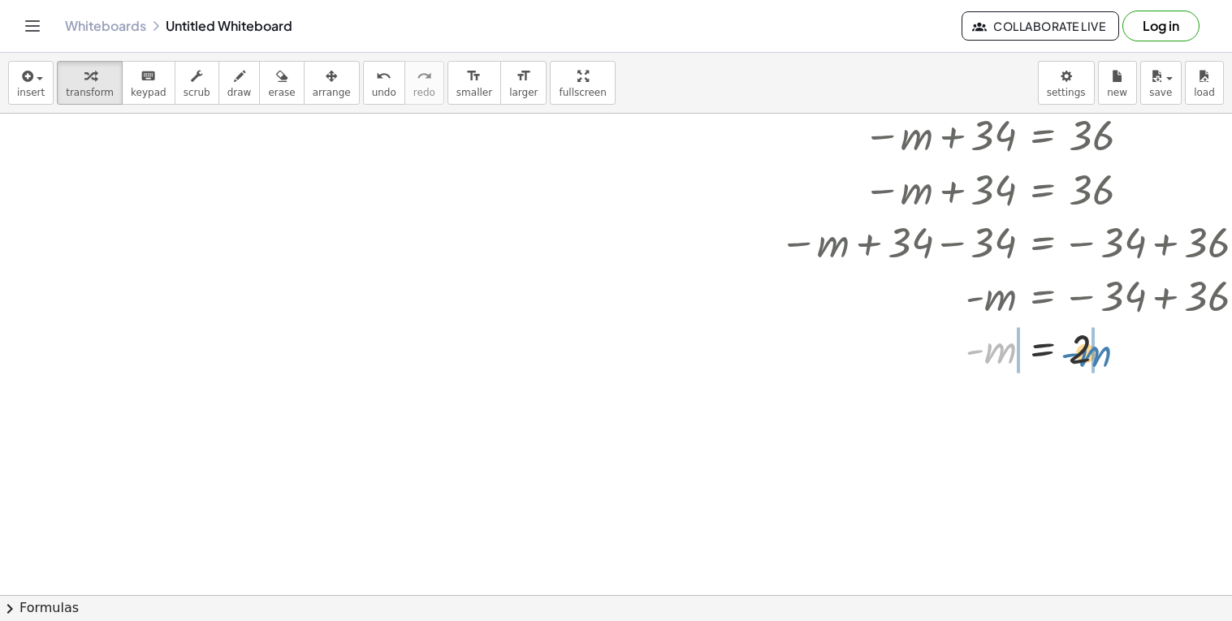
drag, startPoint x: 986, startPoint y: 353, endPoint x: 1082, endPoint y: 356, distance: 95.8
click at [1082, 356] on div at bounding box center [947, 349] width 638 height 54
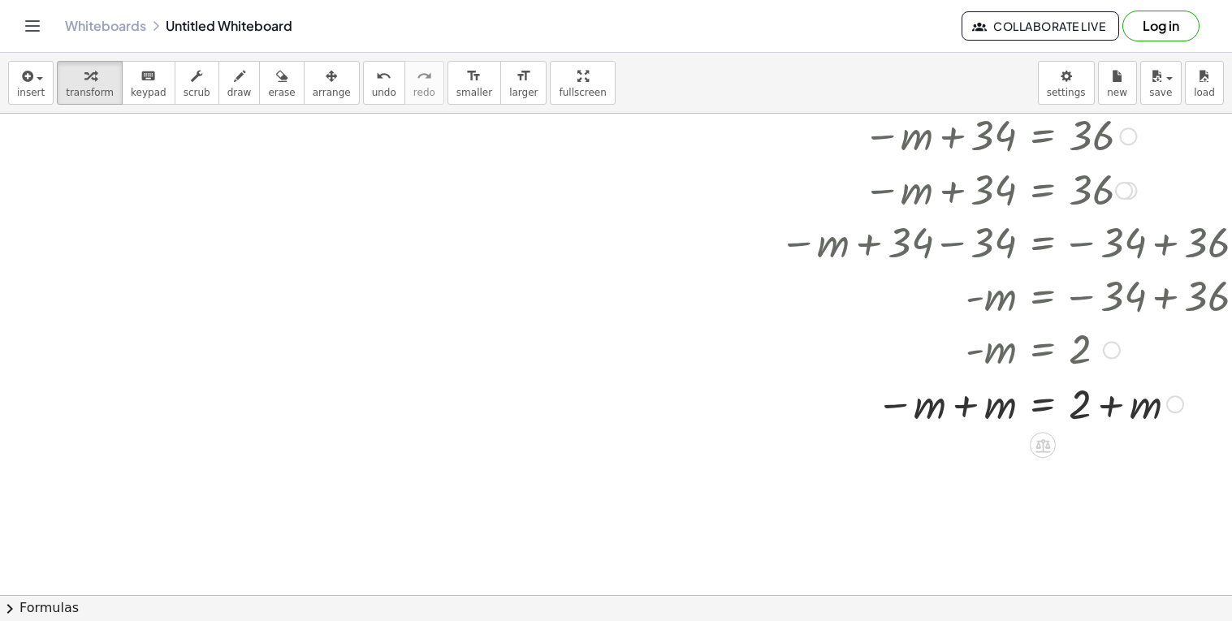
click at [967, 404] on div at bounding box center [947, 402] width 638 height 55
click at [372, 80] on div "undo" at bounding box center [384, 75] width 24 height 19
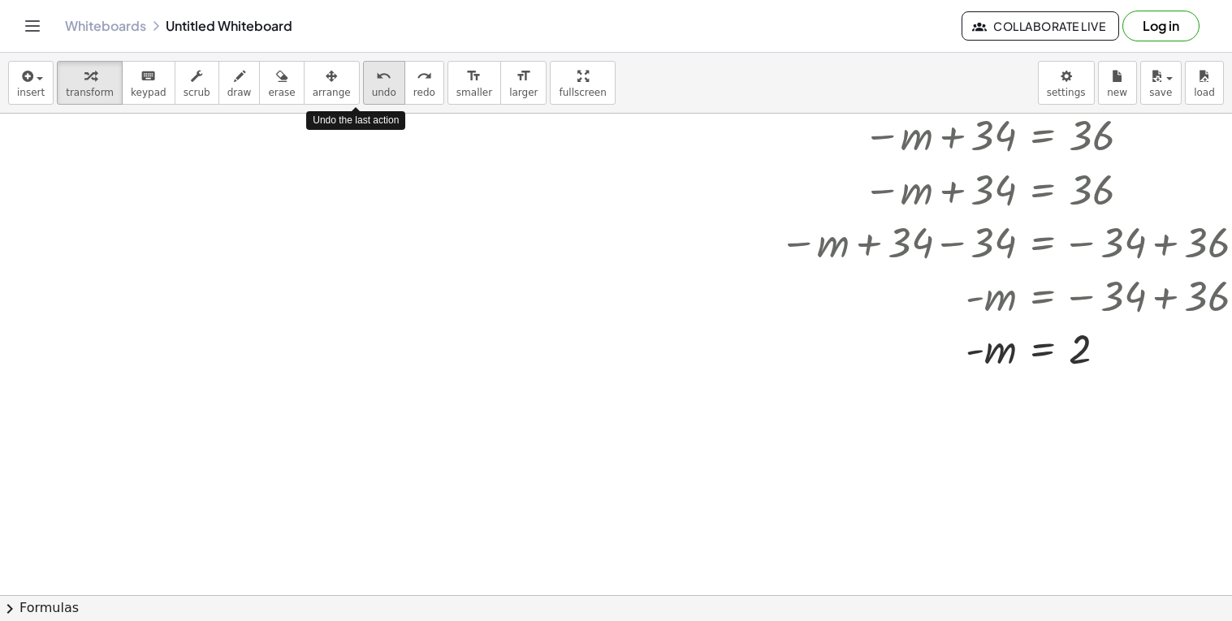
click at [372, 80] on div "undo" at bounding box center [384, 75] width 24 height 19
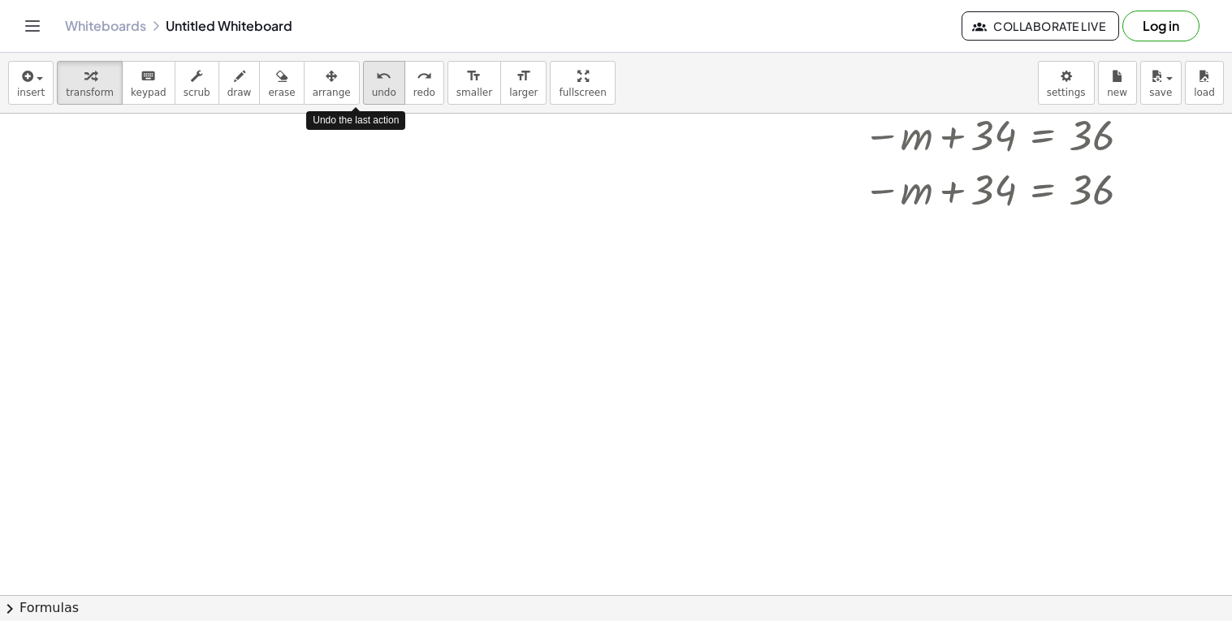
click at [372, 80] on div "undo" at bounding box center [384, 75] width 24 height 19
click at [376, 80] on icon "undo" at bounding box center [383, 76] width 15 height 19
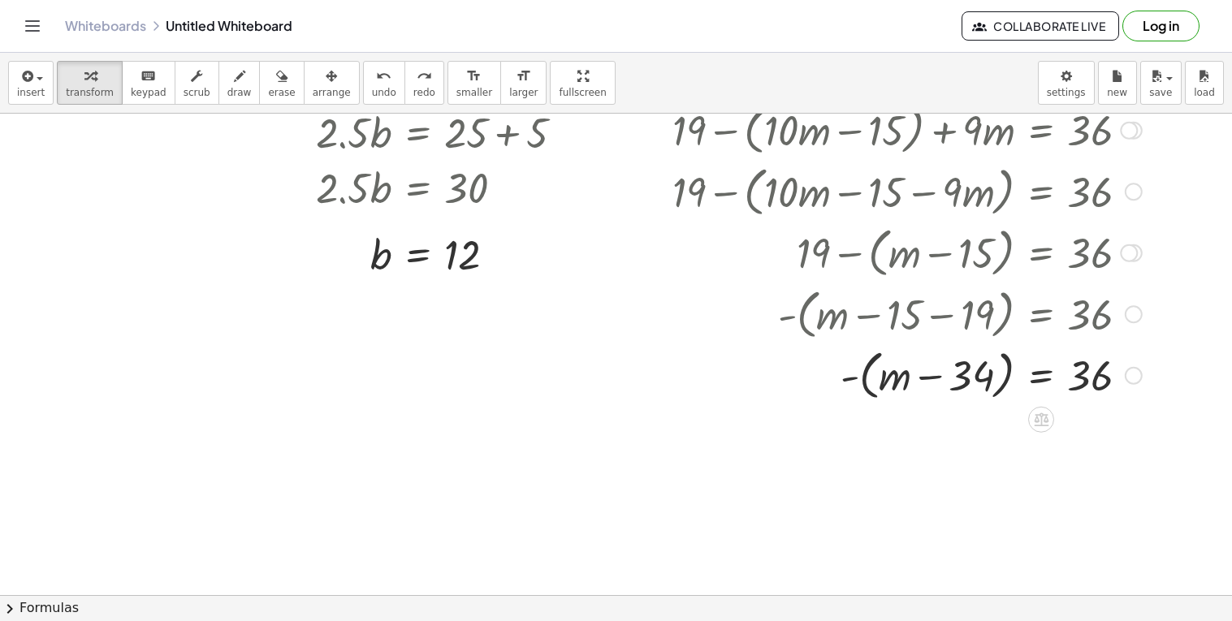
scroll to position [462, 2]
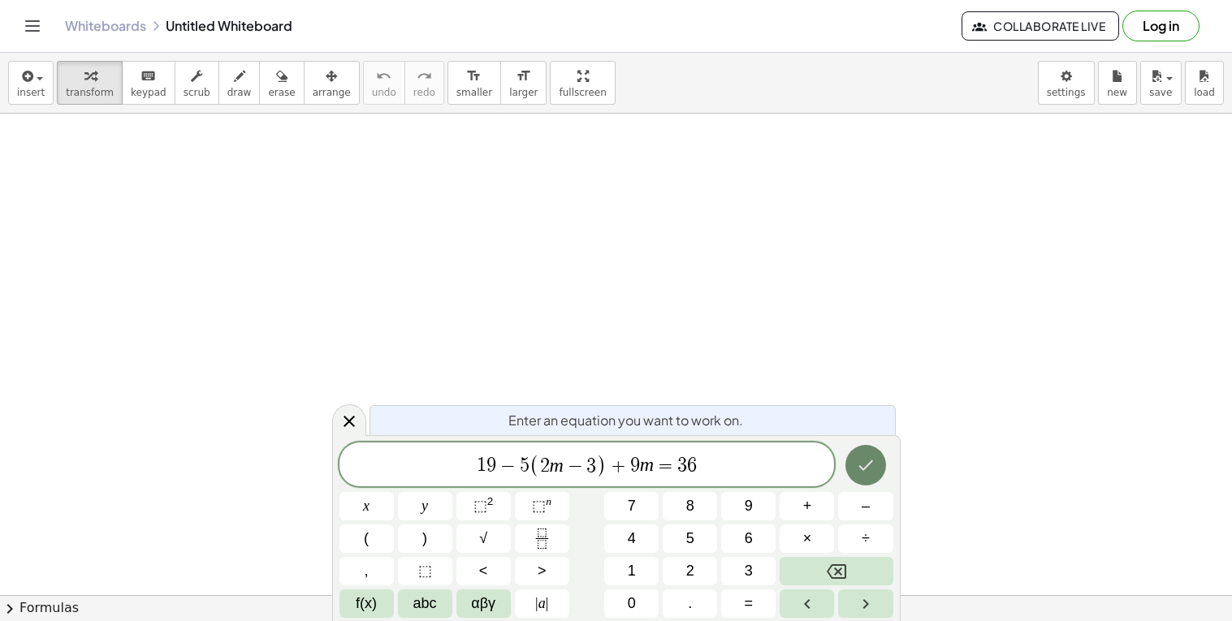
click at [868, 476] on button "Done" at bounding box center [865, 465] width 41 height 41
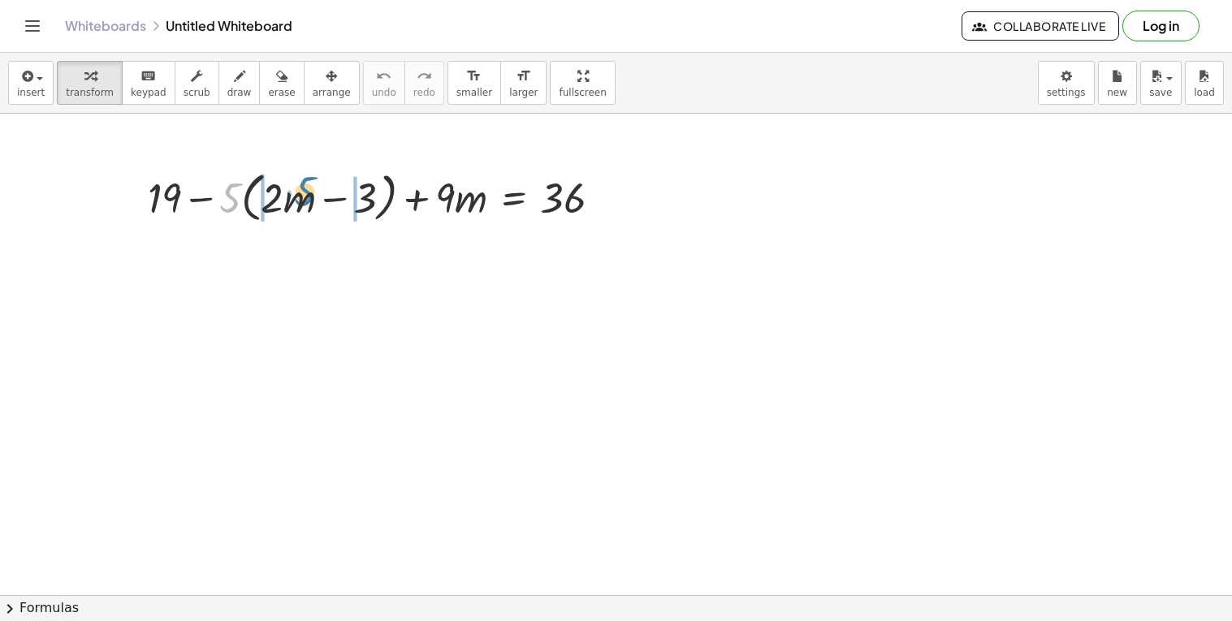
drag, startPoint x: 231, startPoint y: 202, endPoint x: 300, endPoint y: 204, distance: 68.2
click at [300, 204] on div at bounding box center [381, 197] width 482 height 62
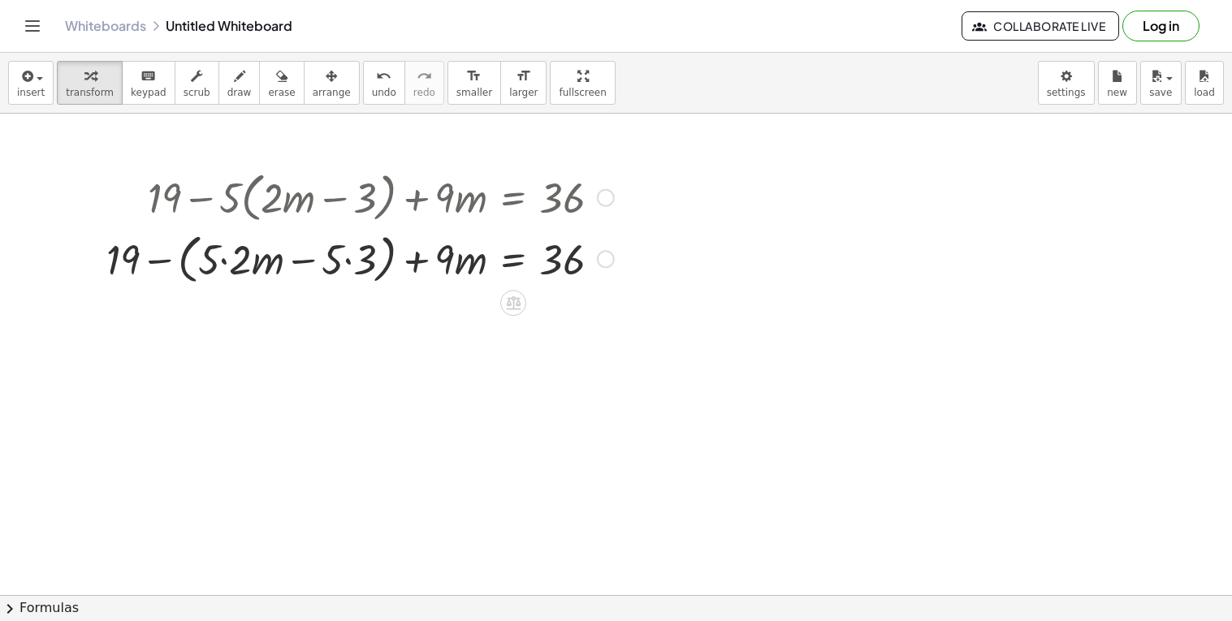
click at [224, 262] on div at bounding box center [360, 258] width 524 height 62
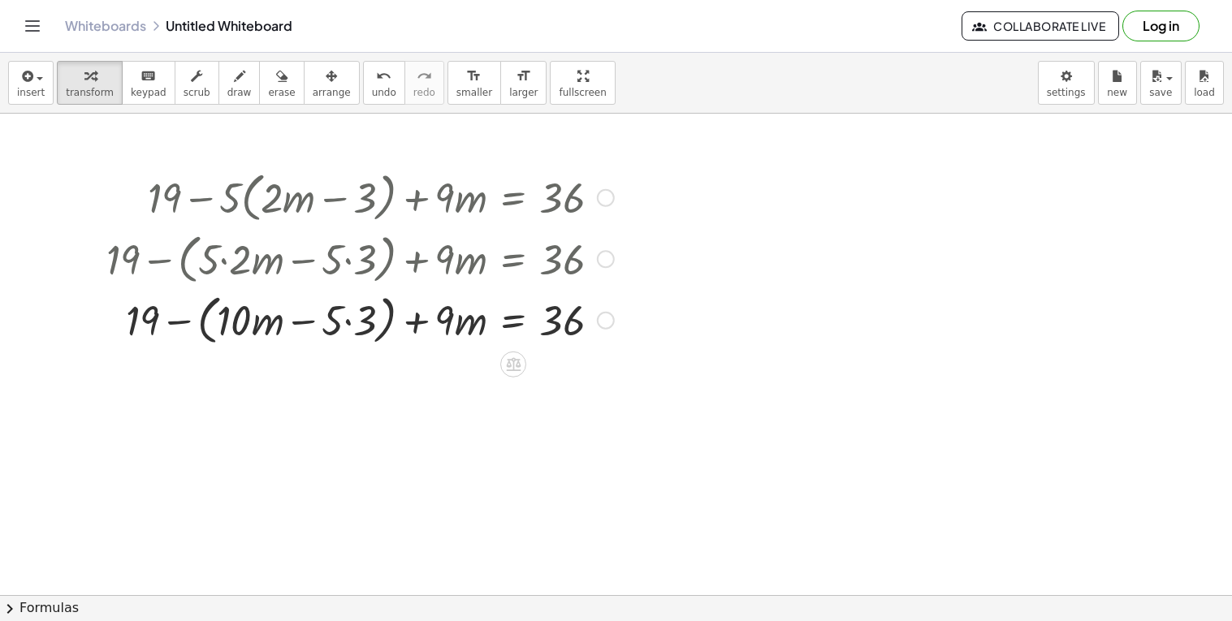
click at [350, 325] on div at bounding box center [360, 319] width 524 height 62
click at [326, 325] on div at bounding box center [360, 319] width 524 height 62
drag, startPoint x: 465, startPoint y: 326, endPoint x: 263, endPoint y: 328, distance: 202.2
click at [263, 328] on div at bounding box center [360, 319] width 524 height 62
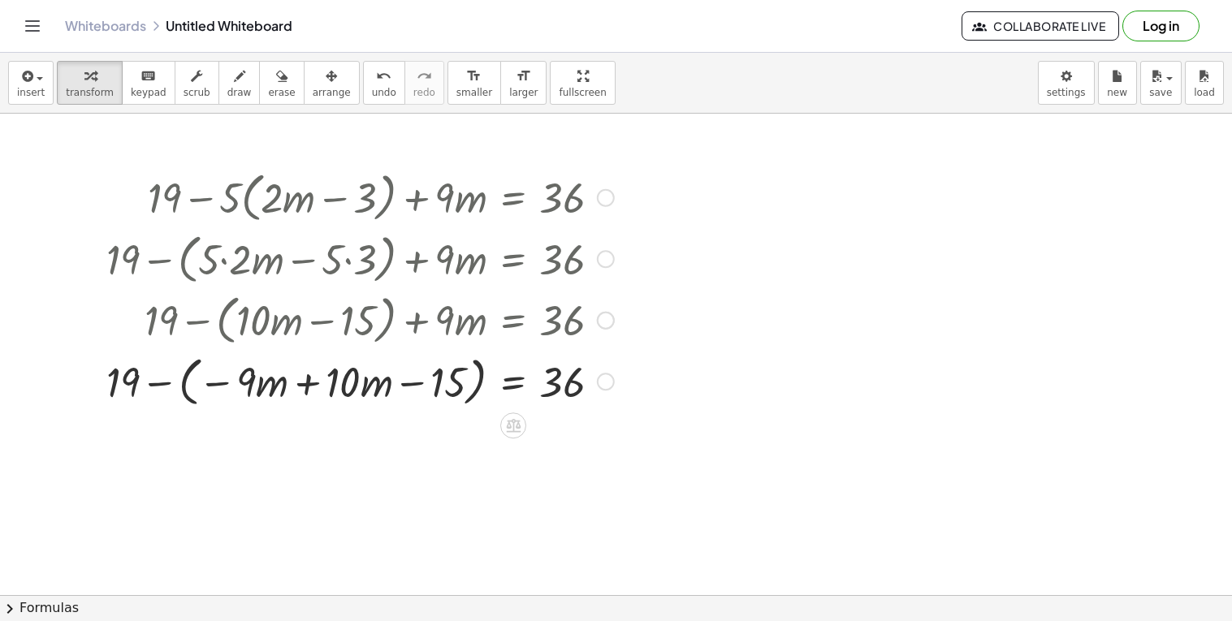
click at [311, 384] on div at bounding box center [360, 381] width 524 height 62
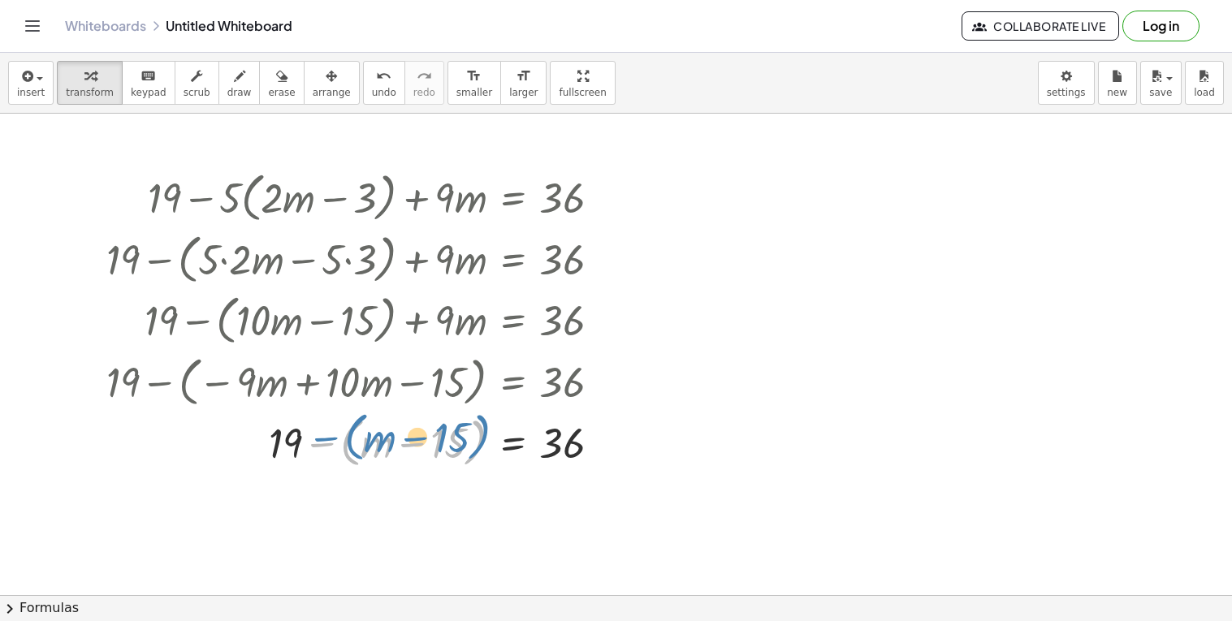
drag, startPoint x: 315, startPoint y: 444, endPoint x: 269, endPoint y: 442, distance: 46.3
click at [269, 442] on div at bounding box center [360, 442] width 524 height 62
drag, startPoint x: 289, startPoint y: 446, endPoint x: 371, endPoint y: 453, distance: 82.2
click at [371, 453] on div at bounding box center [360, 442] width 524 height 62
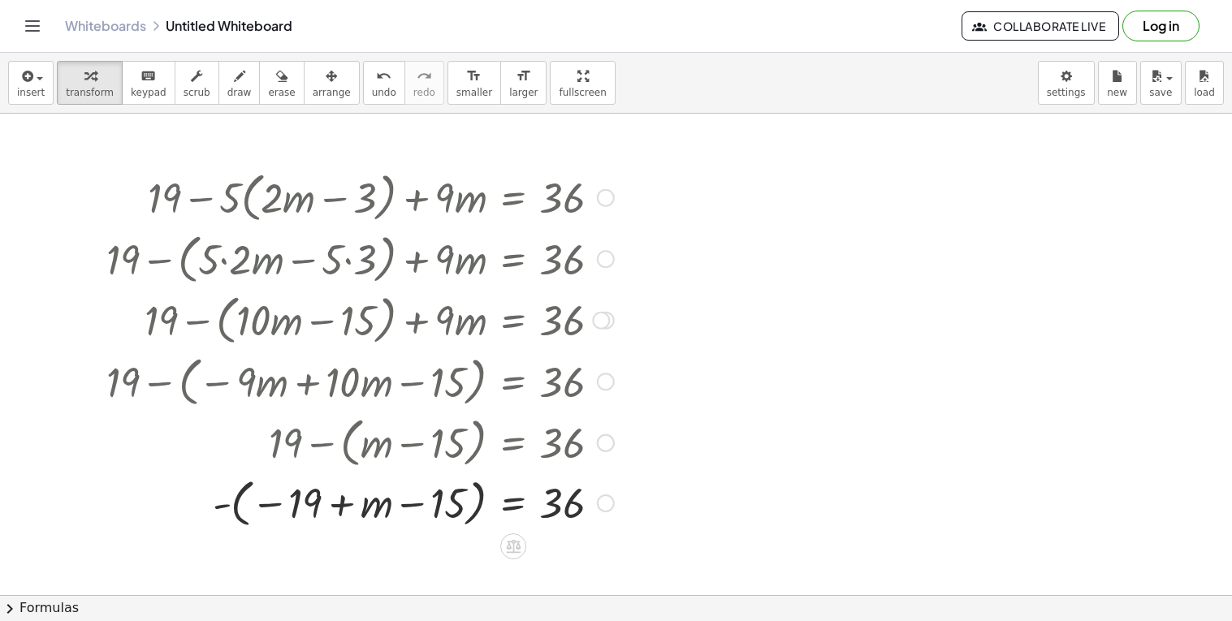
click at [335, 503] on div at bounding box center [360, 501] width 524 height 59
drag, startPoint x: 297, startPoint y: 503, endPoint x: 382, endPoint y: 507, distance: 84.5
click at [382, 507] on div at bounding box center [360, 501] width 524 height 59
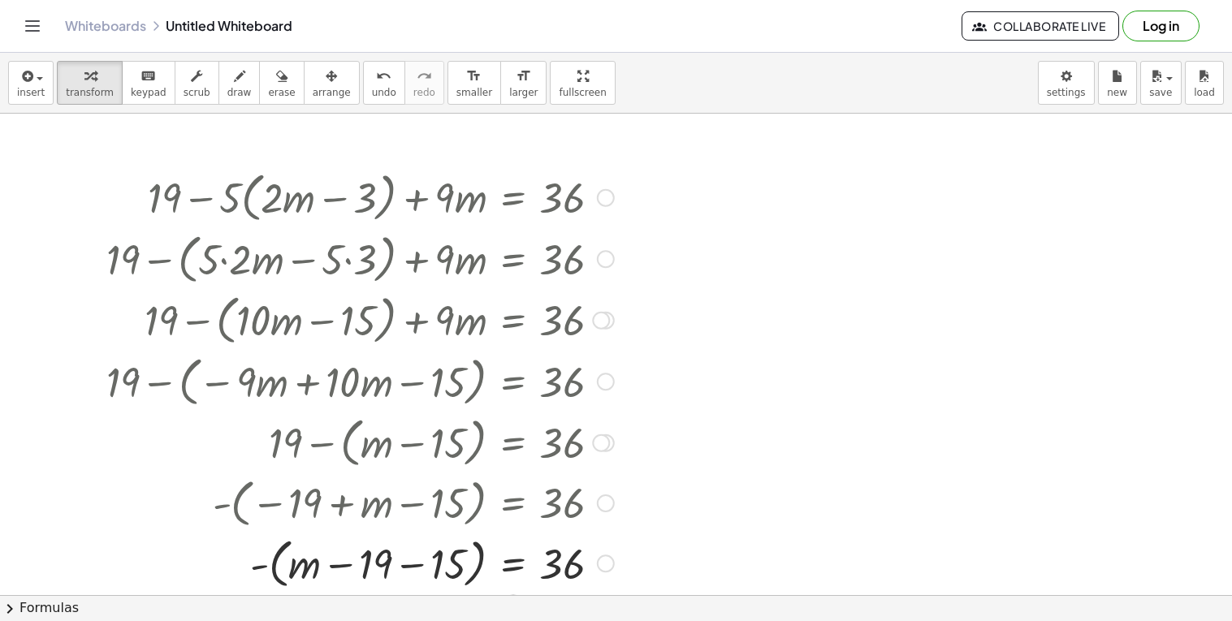
click at [407, 567] on div at bounding box center [360, 563] width 524 height 62
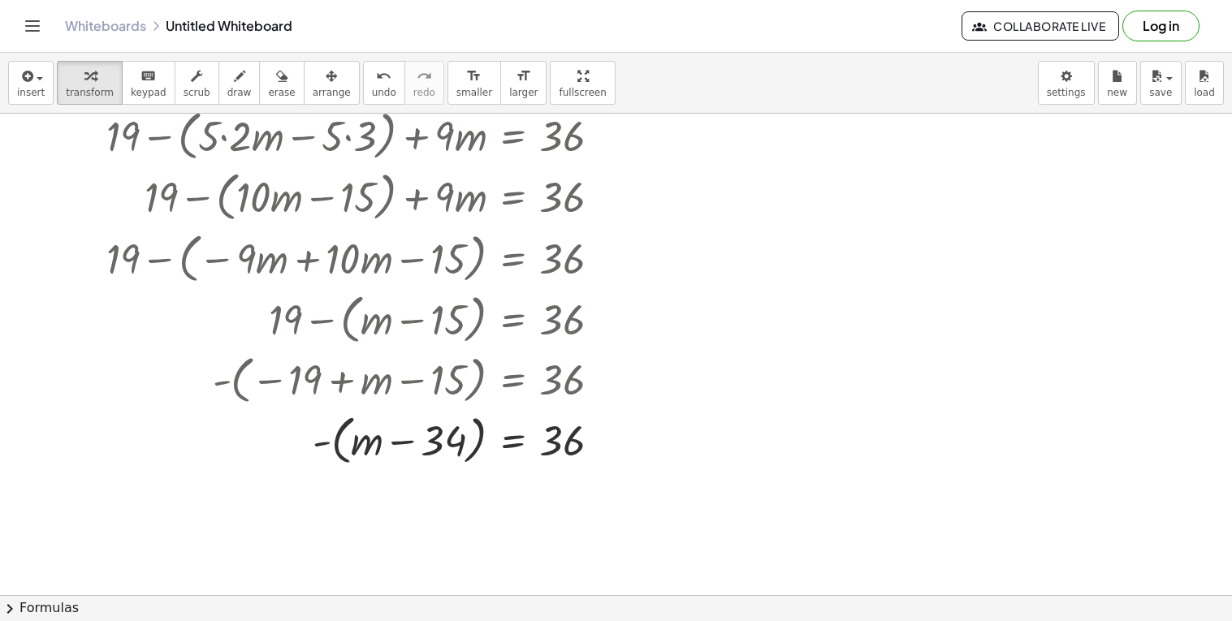
scroll to position [169, 0]
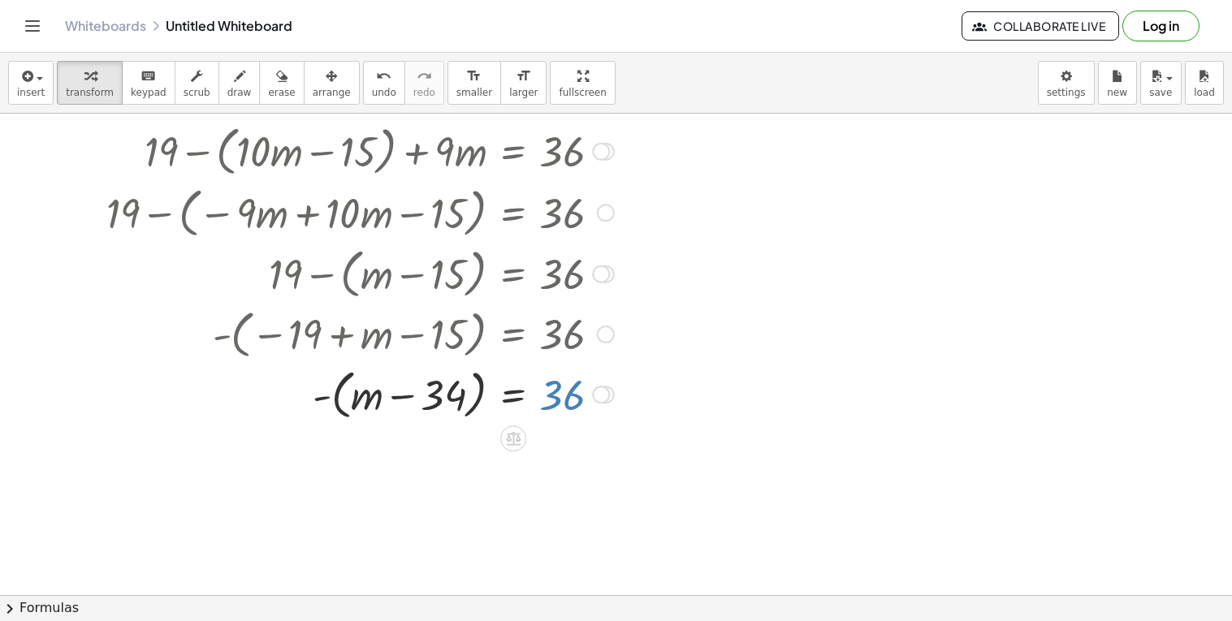
click at [551, 399] on div at bounding box center [360, 394] width 524 height 62
drag, startPoint x: 478, startPoint y: 398, endPoint x: 501, endPoint y: 392, distance: 23.4
click at [501, 392] on div at bounding box center [360, 394] width 524 height 62
click at [419, 390] on div at bounding box center [360, 394] width 524 height 62
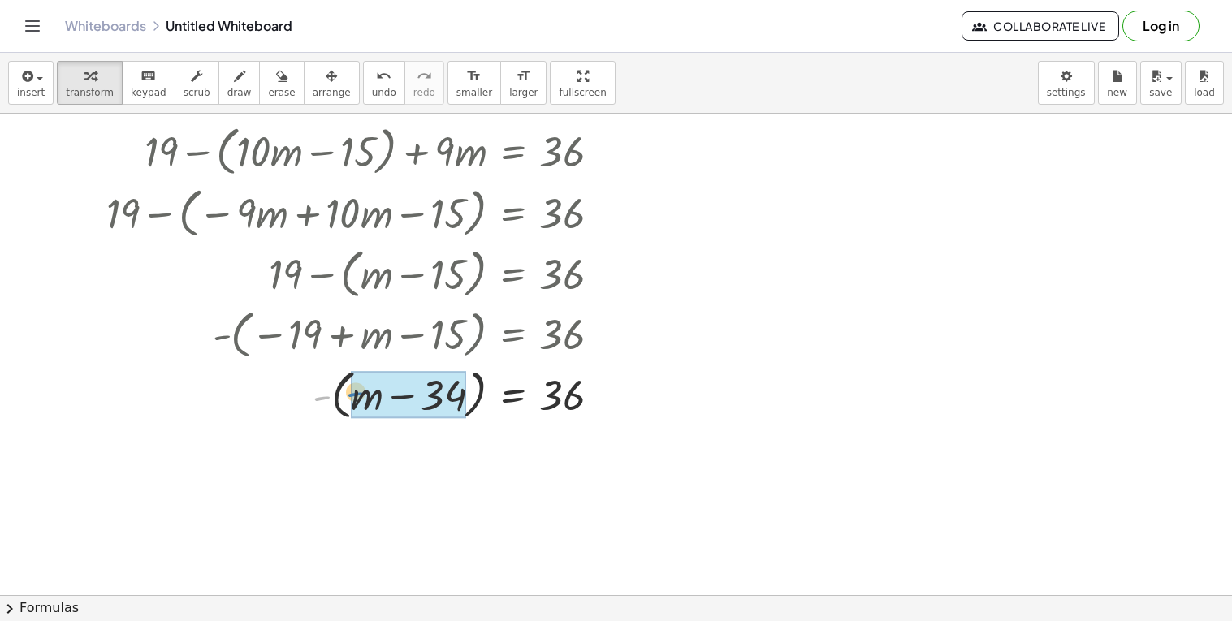
drag, startPoint x: 323, startPoint y: 396, endPoint x: 371, endPoint y: 403, distance: 48.3
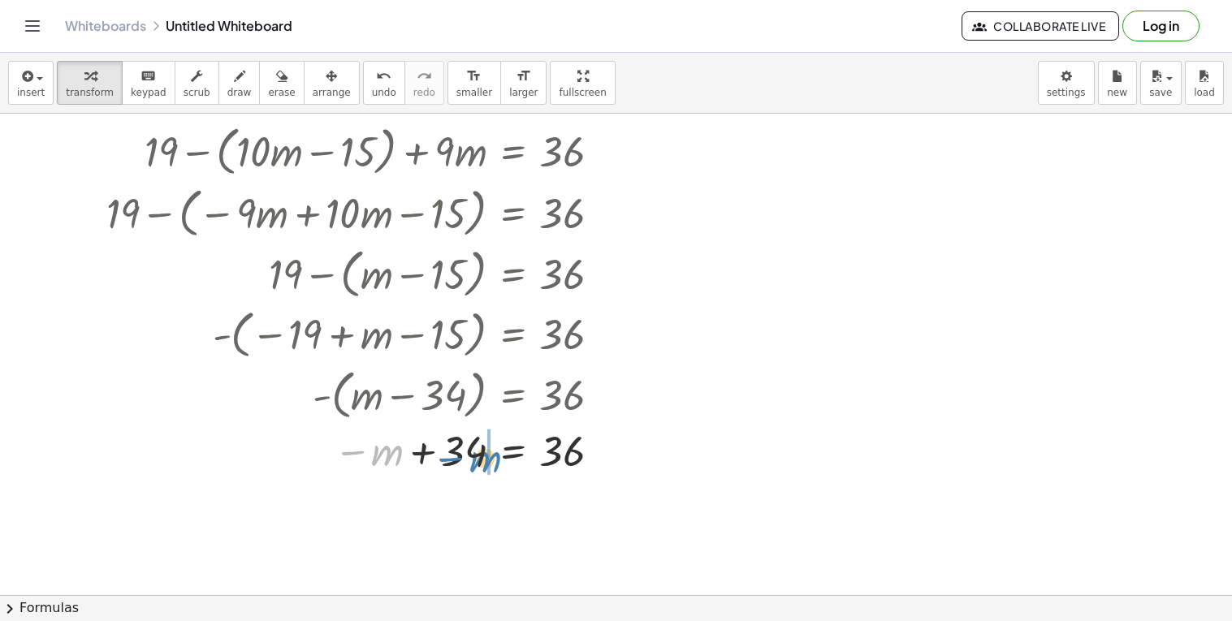
drag, startPoint x: 387, startPoint y: 451, endPoint x: 485, endPoint y: 458, distance: 98.4
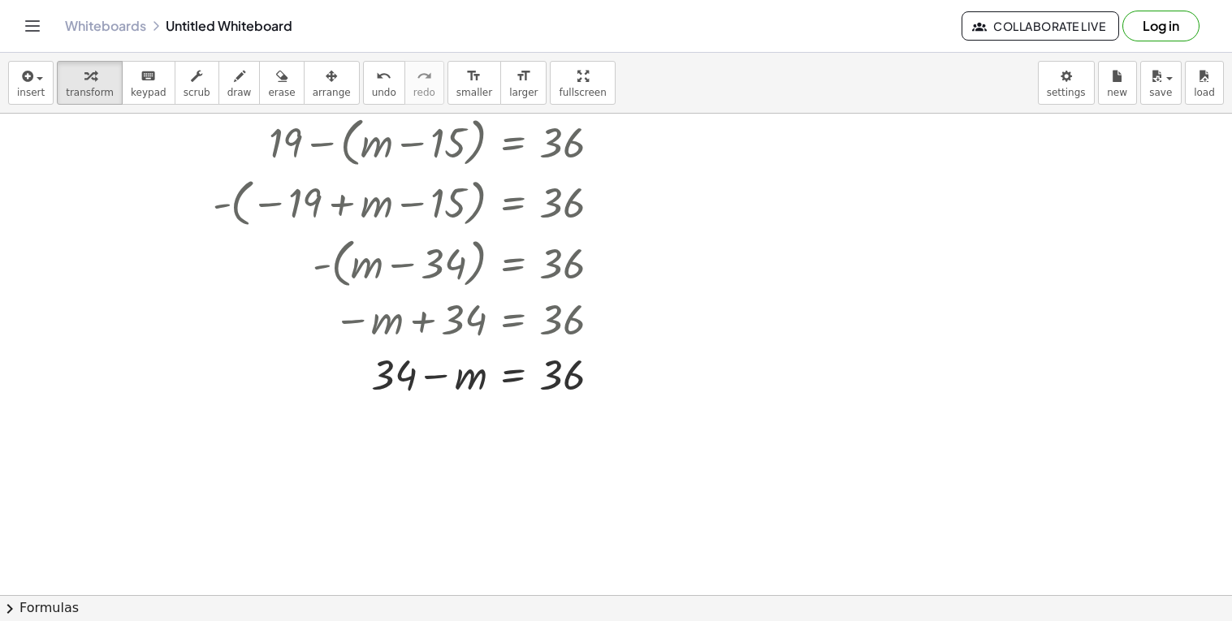
scroll to position [306, 0]
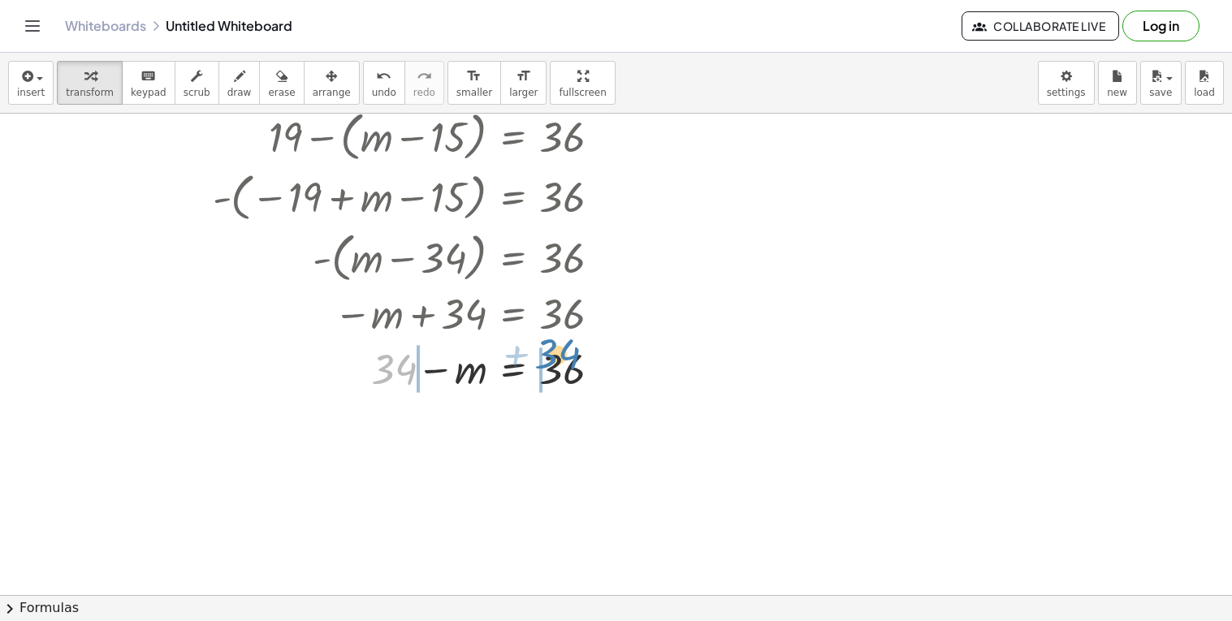
drag, startPoint x: 395, startPoint y: 376, endPoint x: 566, endPoint y: 372, distance: 170.5
click at [566, 372] on div at bounding box center [360, 367] width 524 height 55
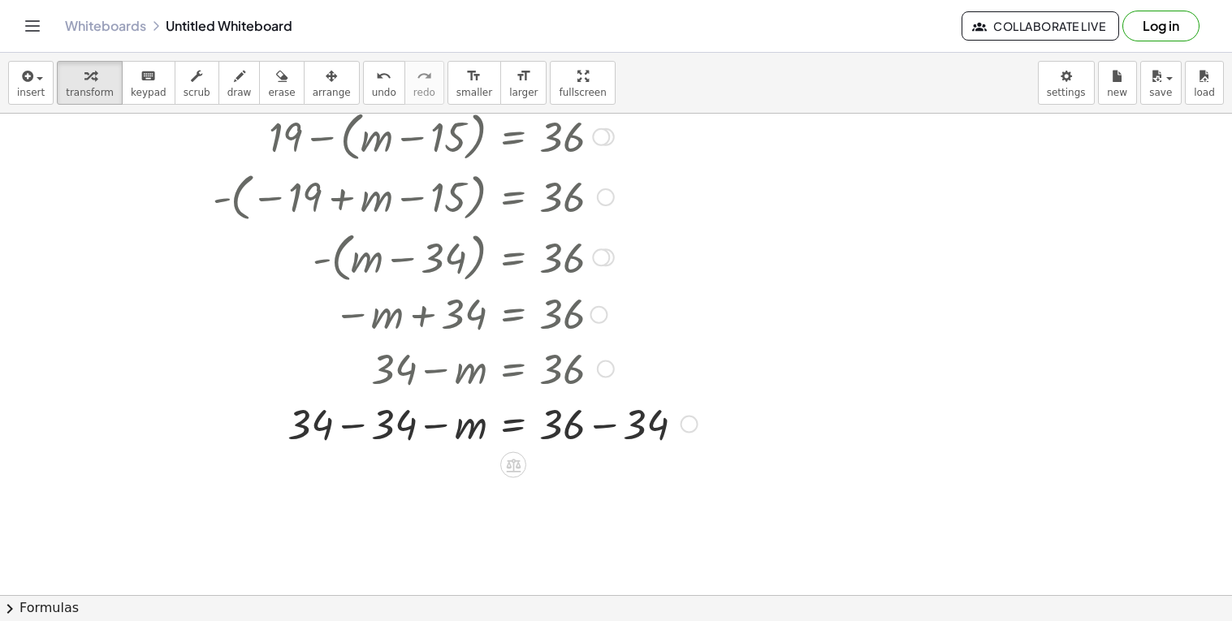
click at [360, 425] on div at bounding box center [401, 422] width 607 height 55
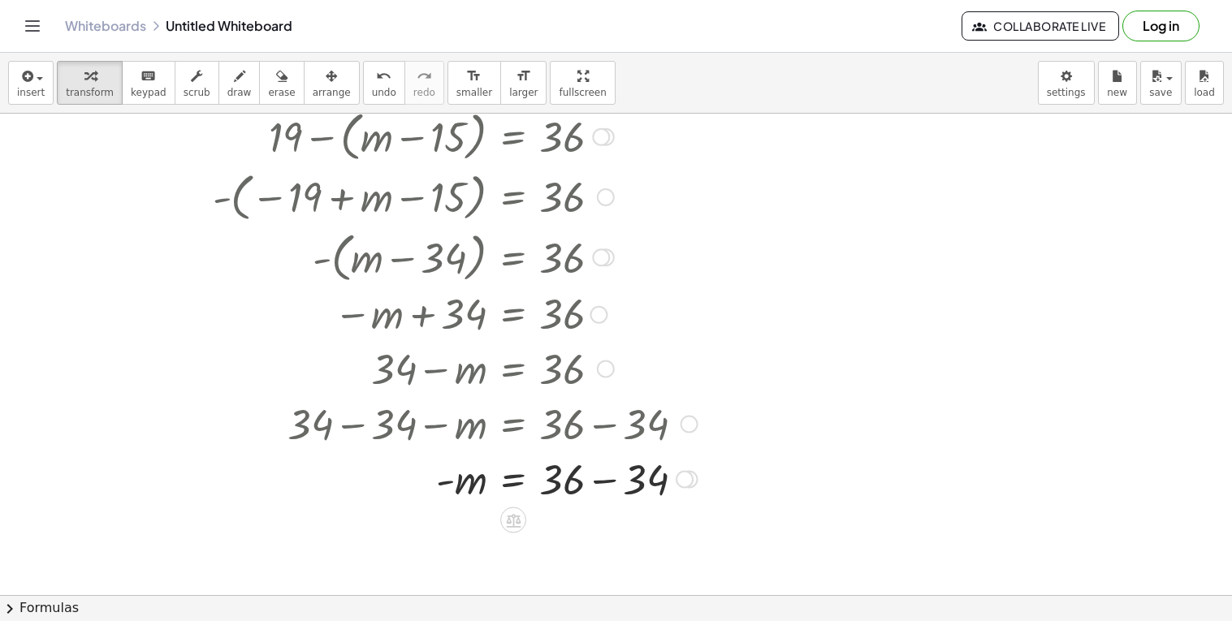
click at [614, 477] on div at bounding box center [401, 478] width 607 height 55
click at [42, 88] on button "insert" at bounding box center [30, 83] width 45 height 44
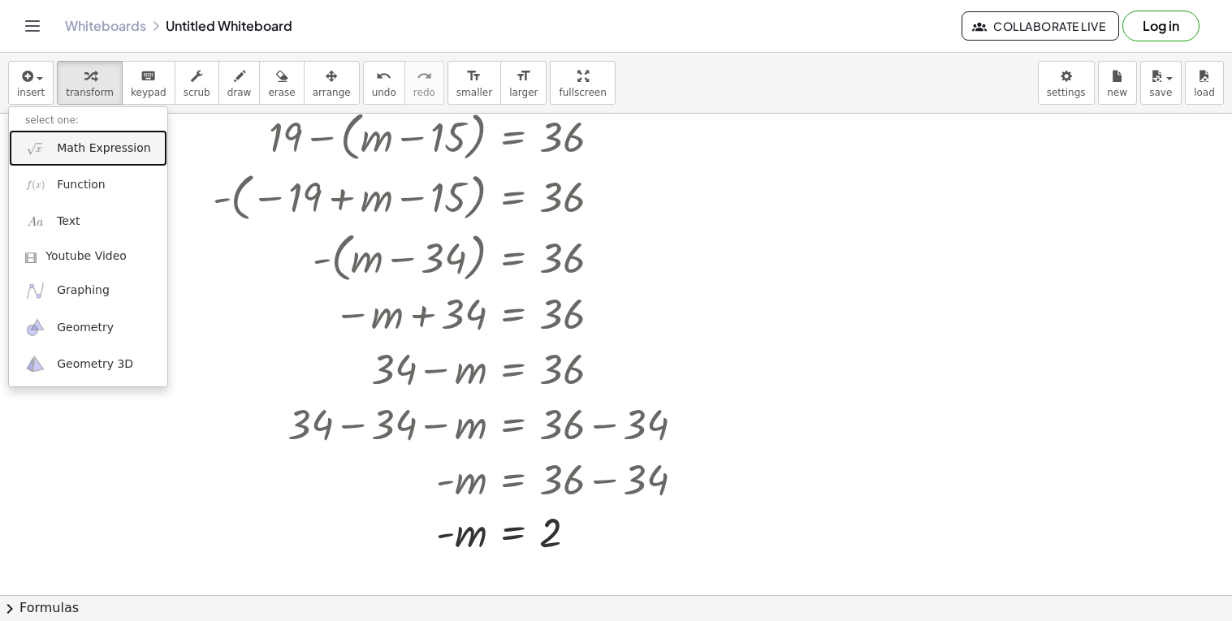
click at [99, 159] on link "Math Expression" at bounding box center [88, 148] width 158 height 37
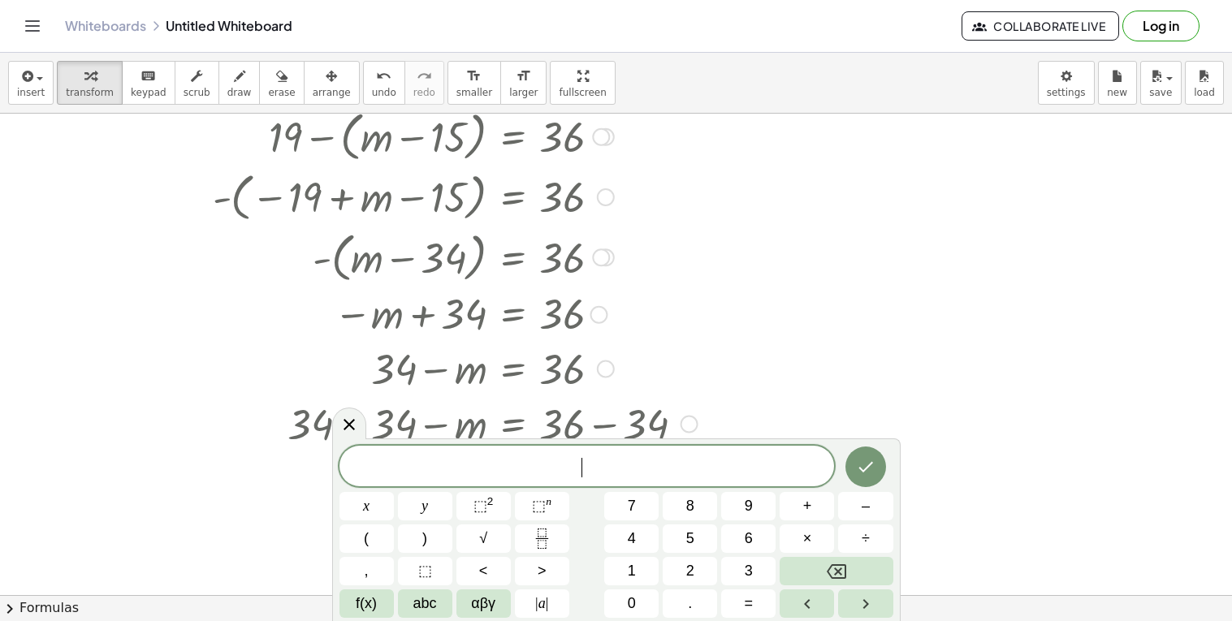
click at [99, 159] on div at bounding box center [94, 208] width 24 height 707
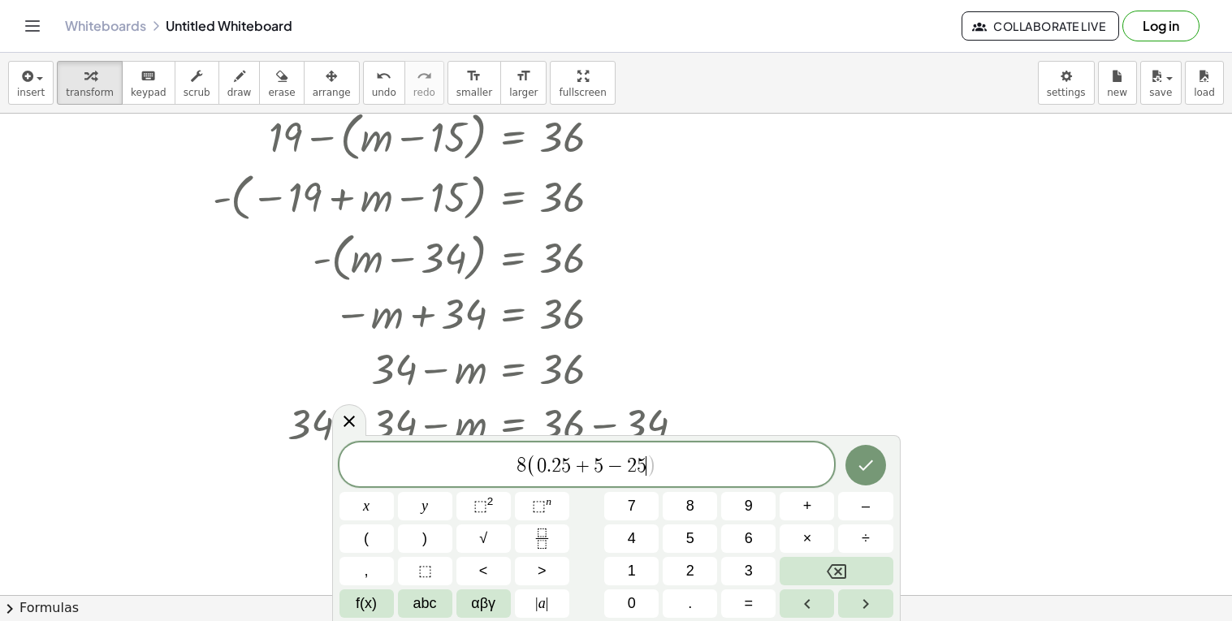
click at [610, 469] on span "−" at bounding box center [615, 465] width 24 height 19
click at [604, 464] on span "0" at bounding box center [603, 465] width 10 height 19
click at [662, 468] on span "8 ( 0 . 2 5 + 5 ​ ) − 2 5" at bounding box center [586, 465] width 495 height 27
click at [858, 474] on icon "Done" at bounding box center [865, 464] width 19 height 19
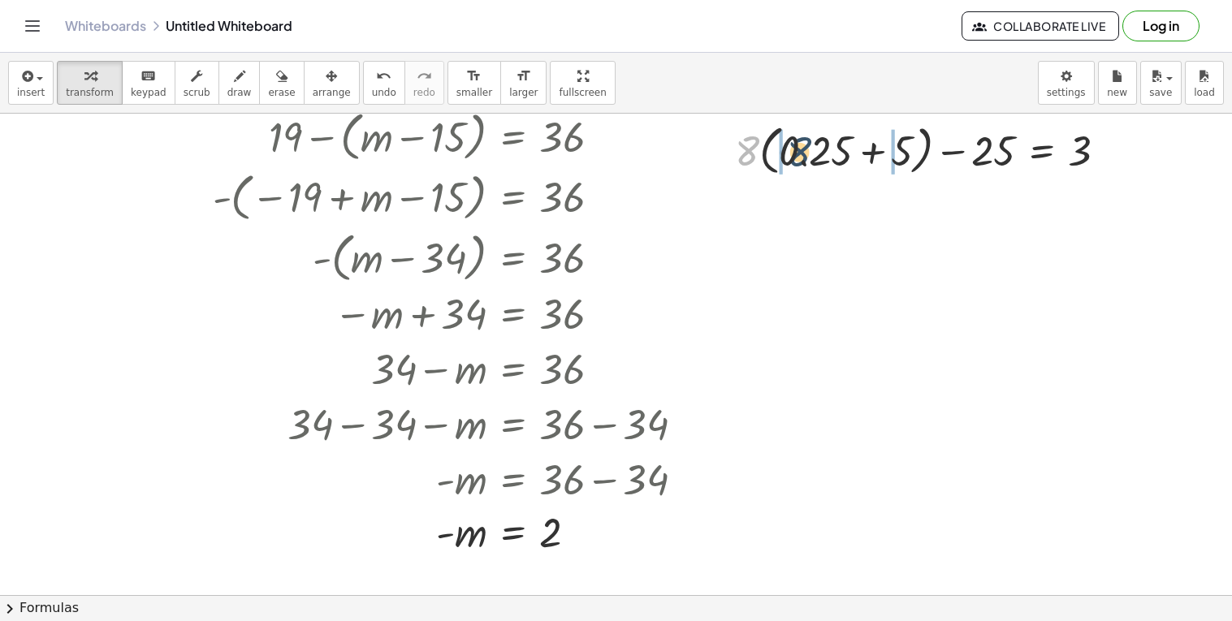
drag, startPoint x: 752, startPoint y: 152, endPoint x: 806, endPoint y: 154, distance: 54.4
click at [806, 154] on div at bounding box center [927, 150] width 401 height 62
click at [760, 154] on div at bounding box center [925, 148] width 404 height 55
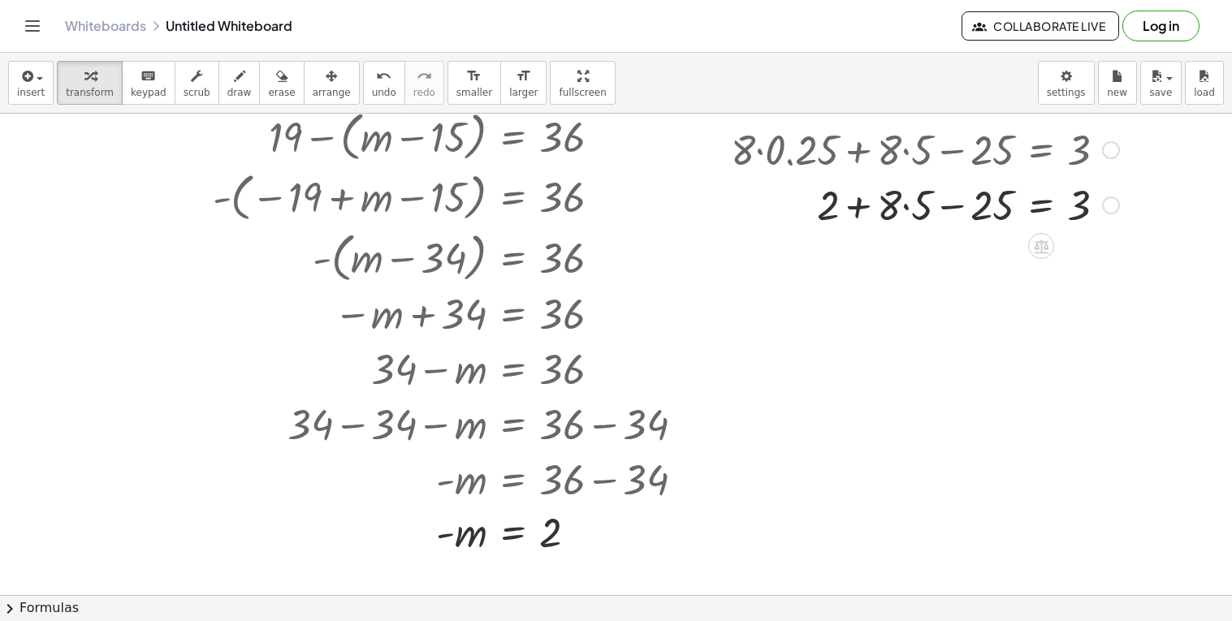
click at [906, 206] on div at bounding box center [925, 203] width 404 height 55
click at [372, 87] on span "undo" at bounding box center [384, 92] width 24 height 11
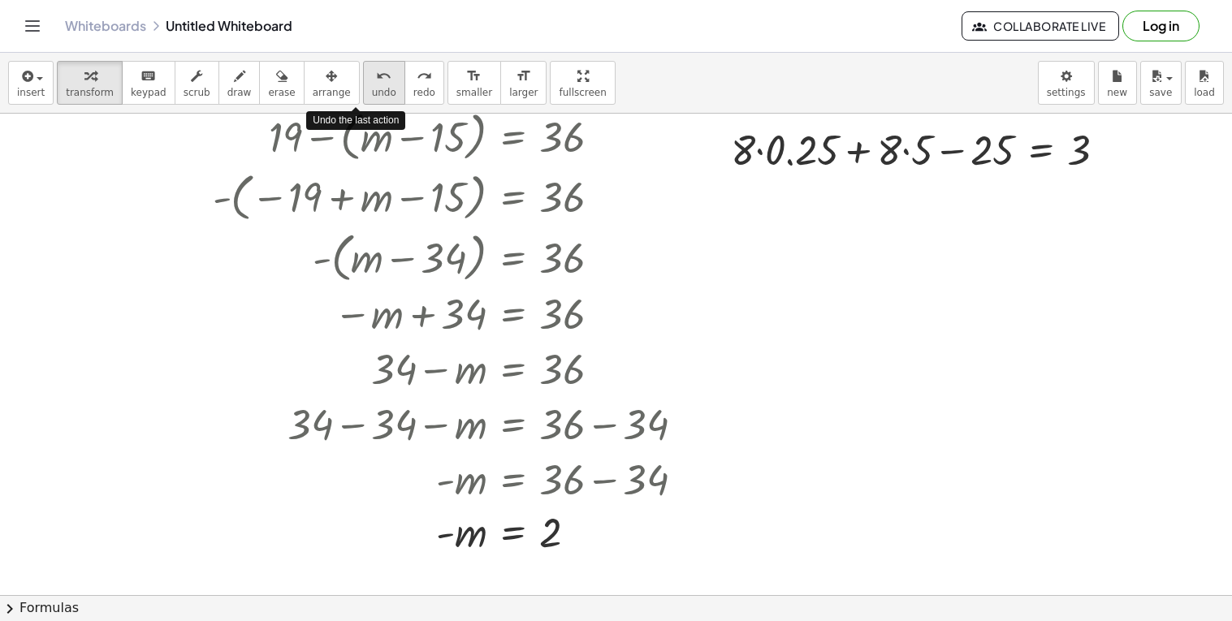
click at [372, 87] on span "undo" at bounding box center [384, 92] width 24 height 11
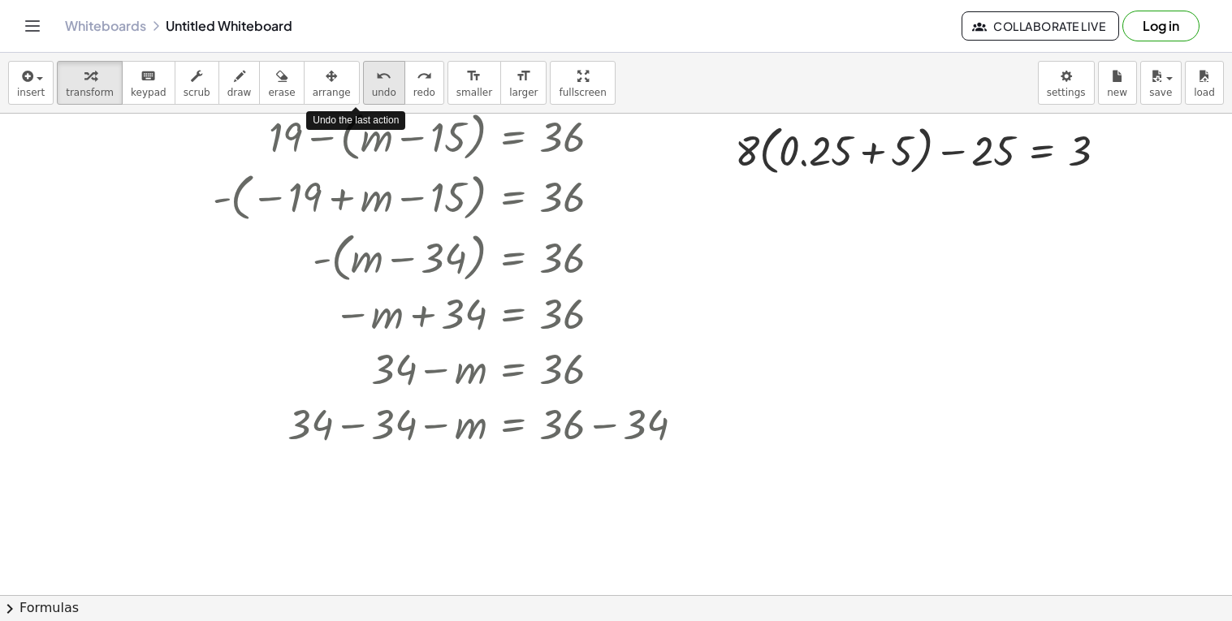
click at [372, 87] on span "undo" at bounding box center [384, 92] width 24 height 11
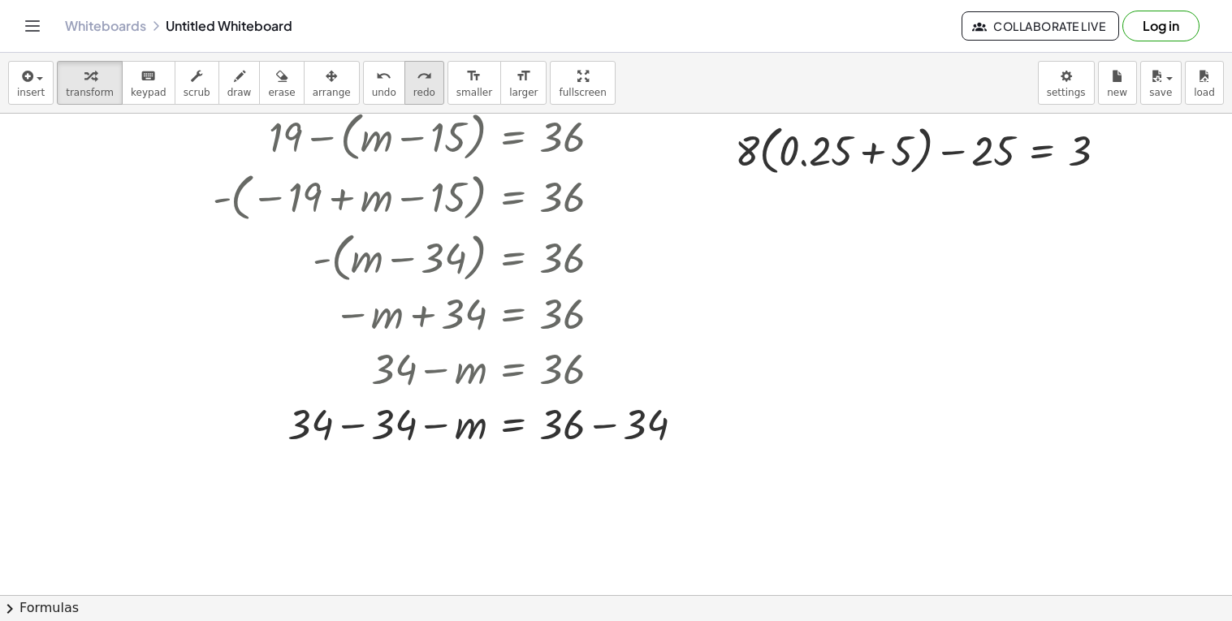
click at [404, 86] on button "redo redo" at bounding box center [424, 83] width 40 height 44
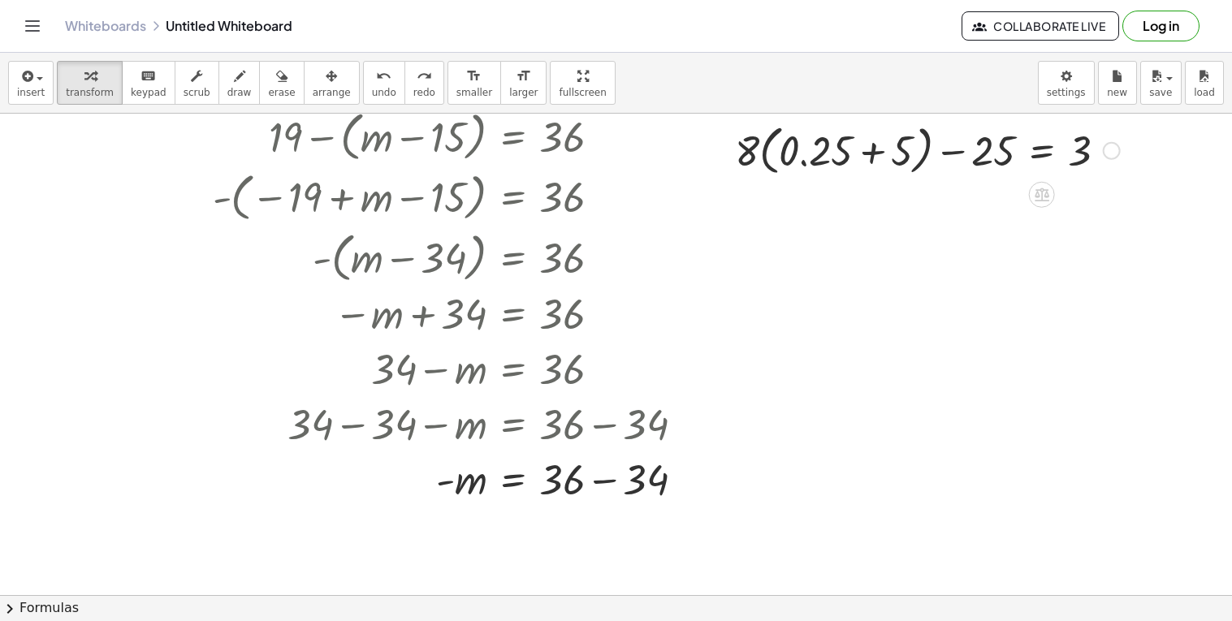
click at [820, 159] on div at bounding box center [927, 150] width 401 height 62
click at [31, 78] on icon "button" at bounding box center [26, 76] width 15 height 19
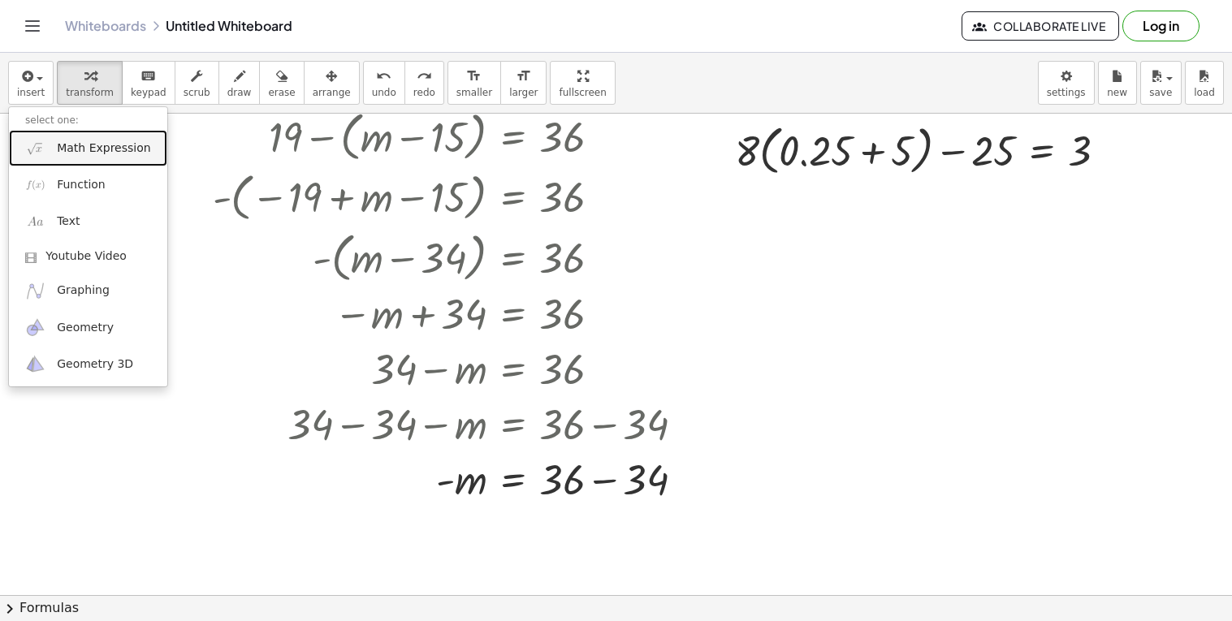
click at [144, 153] on link "Math Expression" at bounding box center [88, 148] width 158 height 37
